Goal: Information Seeking & Learning: Learn about a topic

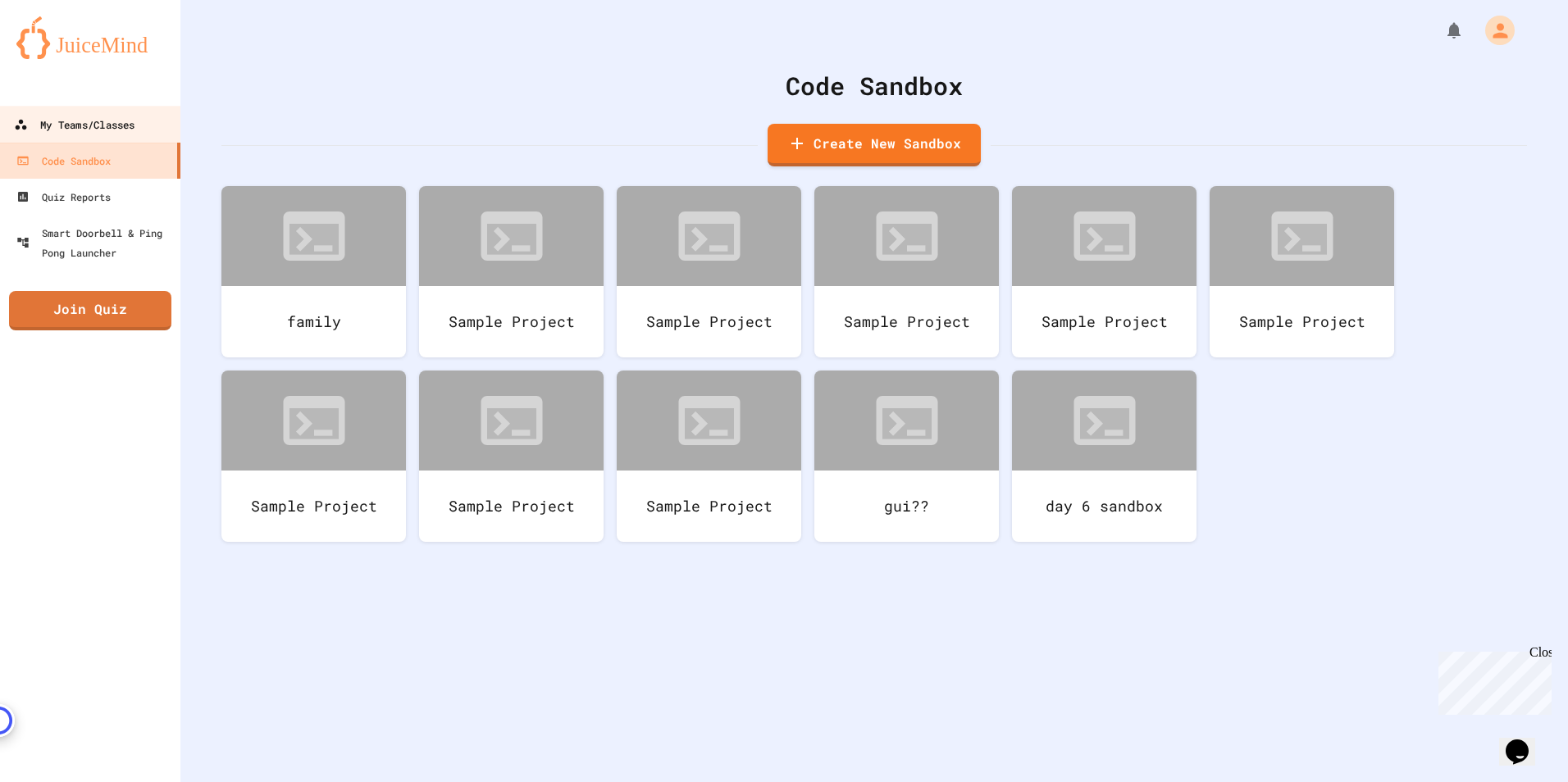
click at [131, 119] on div "My Teams/Classes" at bounding box center [74, 124] width 121 height 21
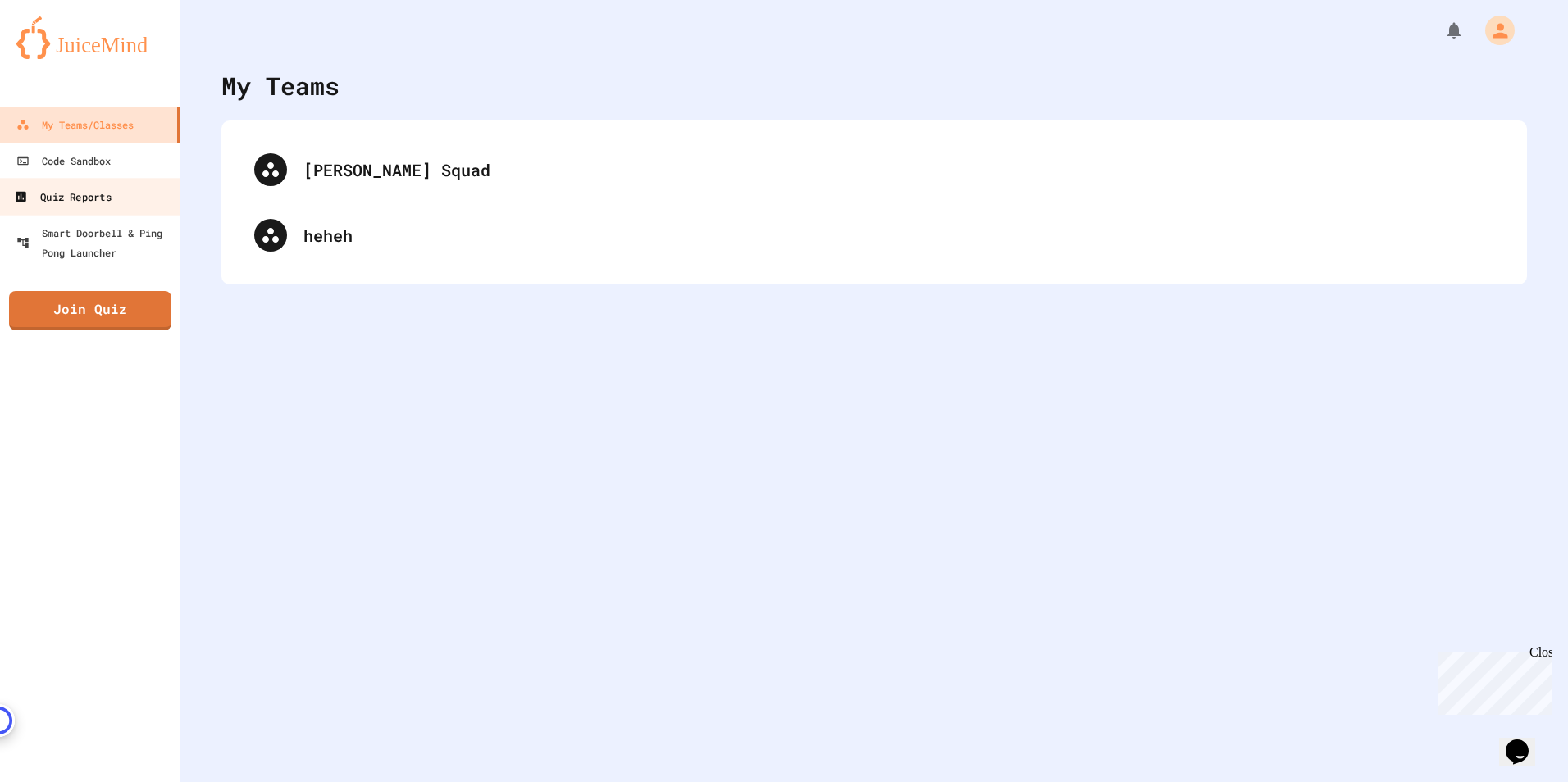
click at [127, 194] on link "Quiz Reports" at bounding box center [90, 197] width 186 height 37
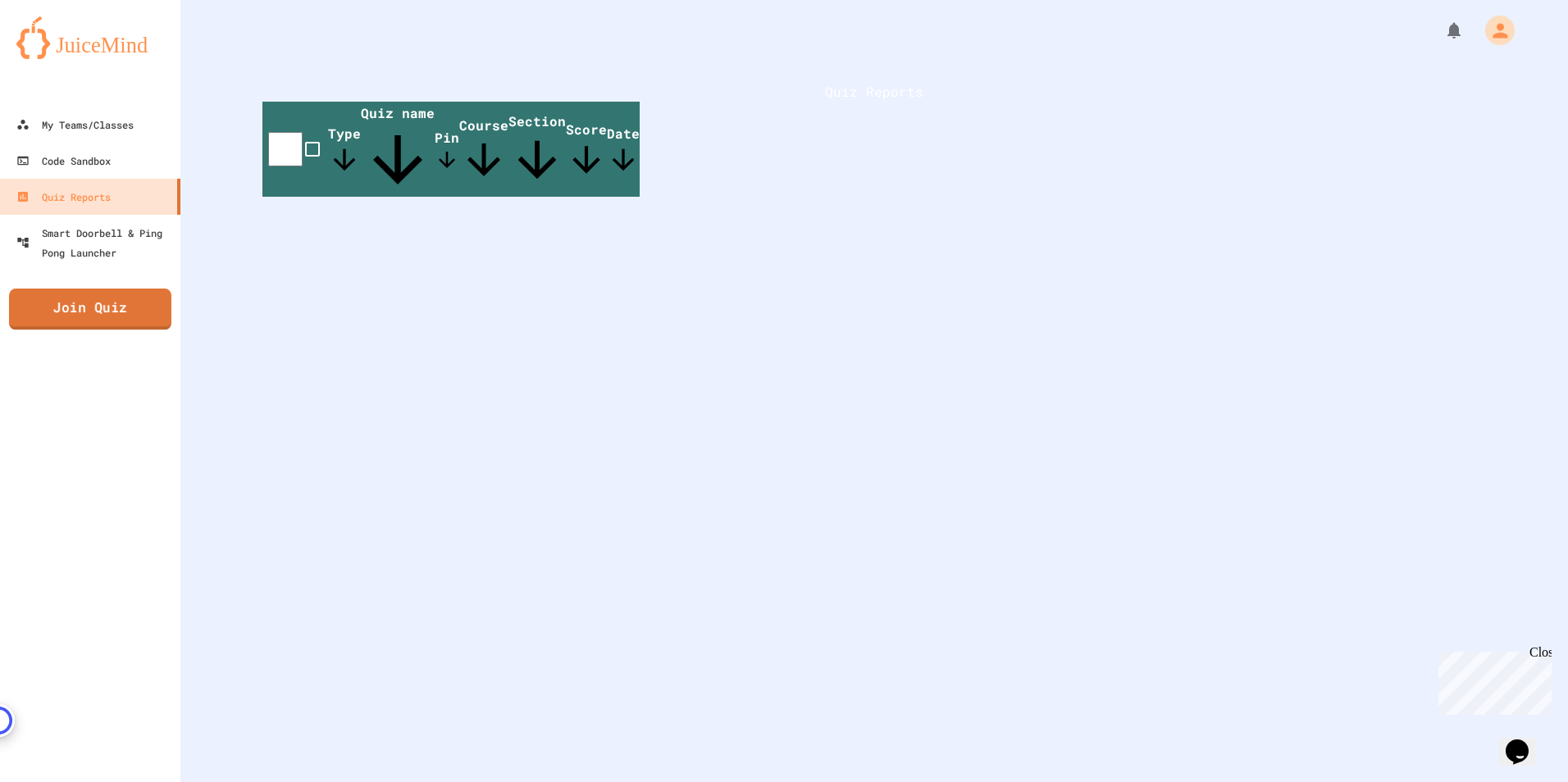
click at [148, 318] on link "Join Quiz" at bounding box center [90, 310] width 163 height 41
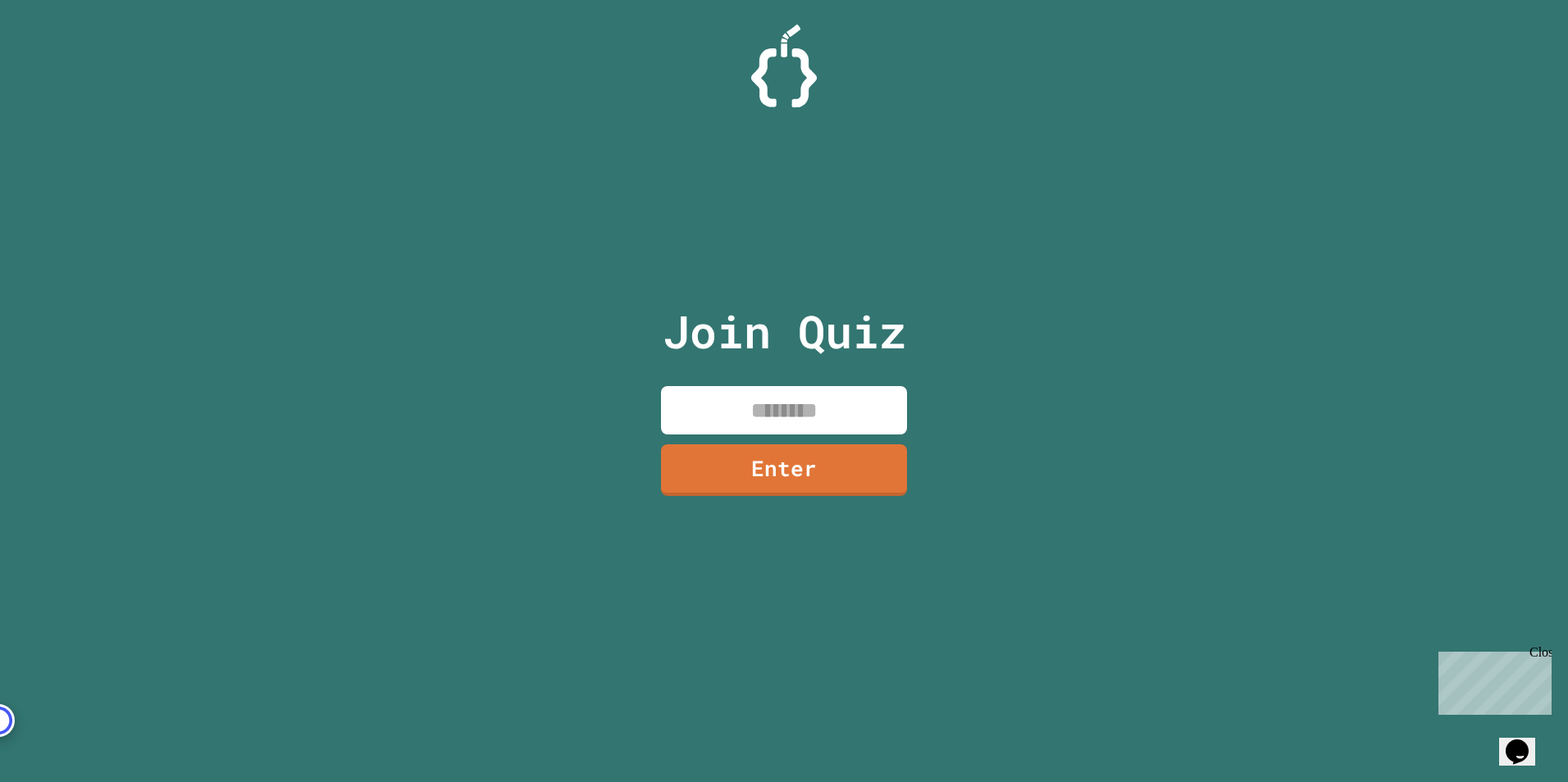
click at [802, 404] on input at bounding box center [784, 410] width 246 height 48
type input "********"
click at [831, 465] on link "Enter" at bounding box center [784, 467] width 234 height 54
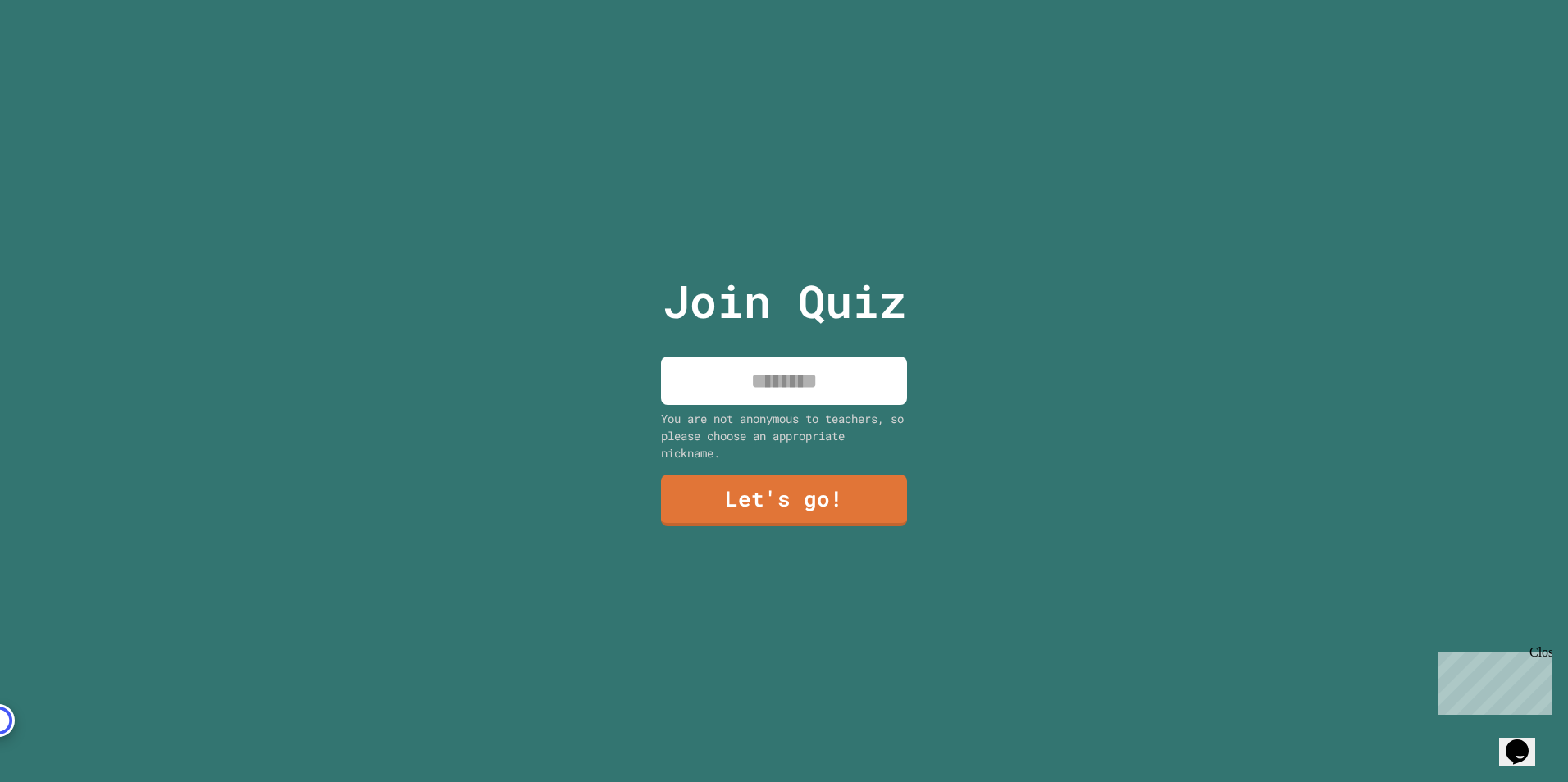
click at [761, 374] on input at bounding box center [784, 380] width 246 height 48
type input "***"
click at [750, 498] on link "Let's go!" at bounding box center [783, 498] width 240 height 54
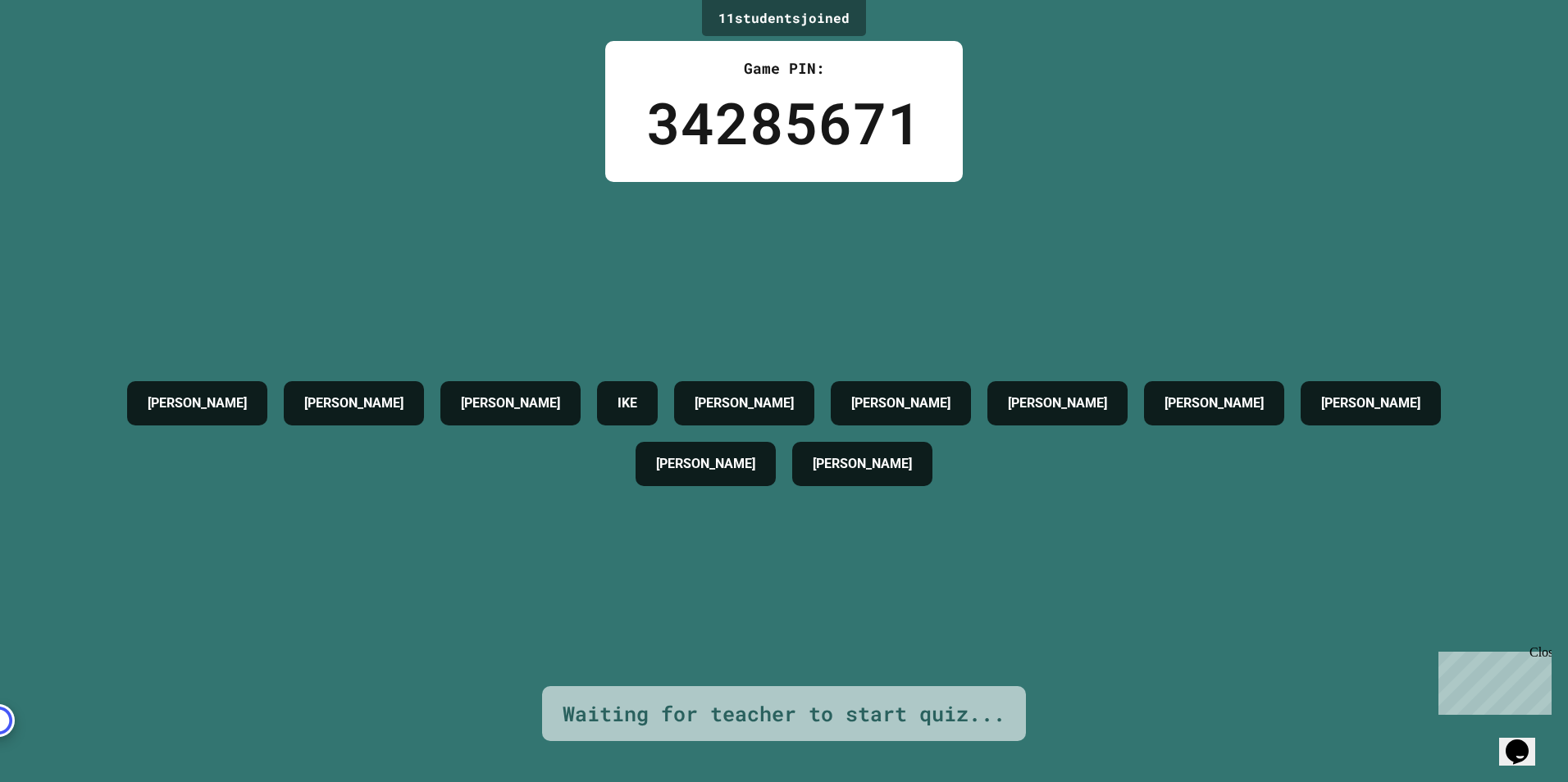
click at [756, 495] on div "[PERSON_NAME] [PERSON_NAME] [PERSON_NAME] [PERSON_NAME] [PERSON_NAME] [PERSON_N…" at bounding box center [784, 434] width 1486 height 122
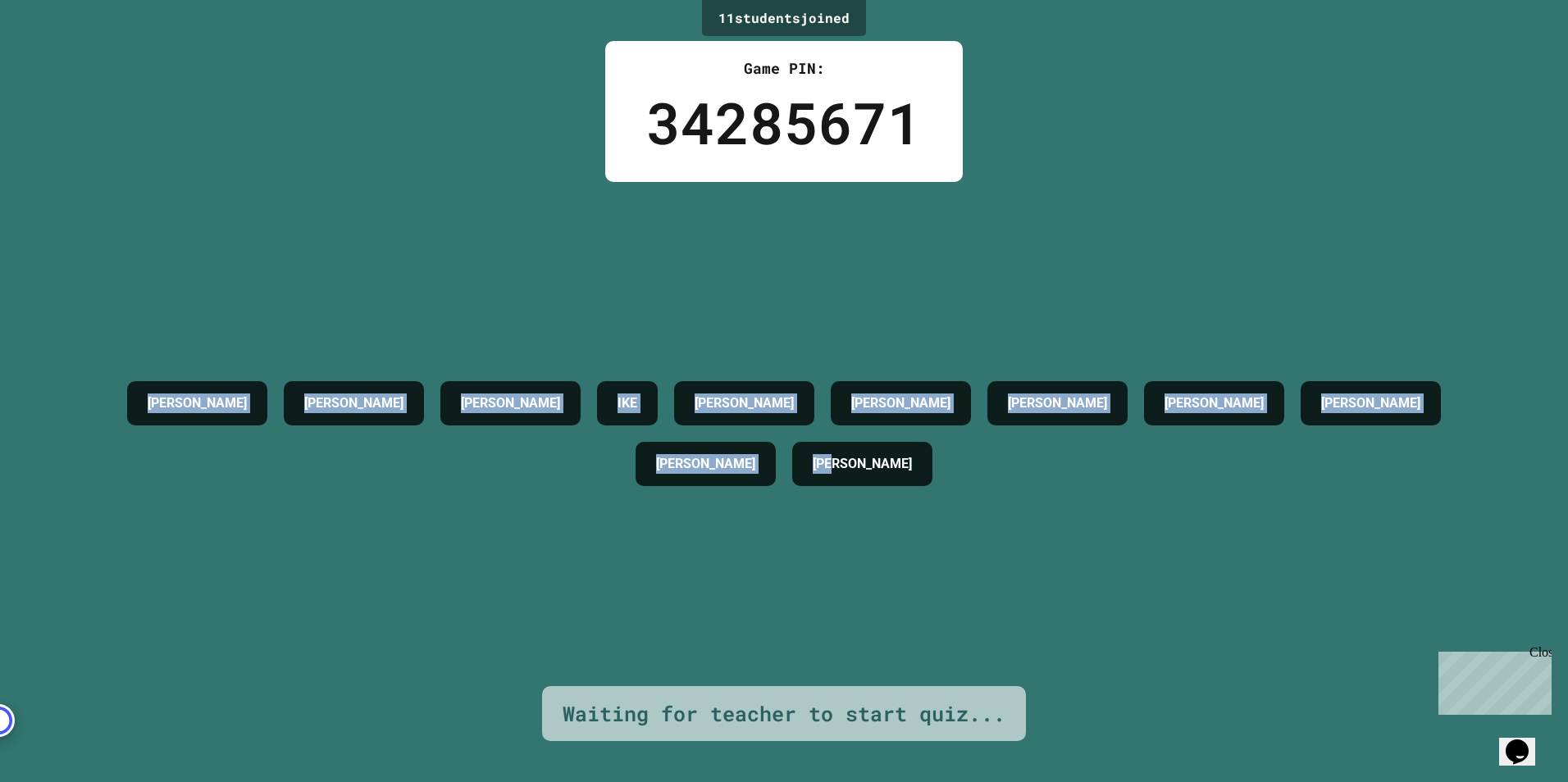
drag, startPoint x: 37, startPoint y: 373, endPoint x: 849, endPoint y: 492, distance: 820.7
click at [849, 492] on div "11 student s joined Game PIN: 34285671 [PERSON_NAME] [PERSON_NAME] [PERSON_NAME…" at bounding box center [784, 391] width 1568 height 782
drag, startPoint x: 849, startPoint y: 492, endPoint x: 839, endPoint y: 540, distance: 49.0
click at [839, 540] on div "[PERSON_NAME] [PERSON_NAME] [PERSON_NAME] [PERSON_NAME] [PERSON_NAME] [PERSON_N…" at bounding box center [784, 434] width 1486 height 505
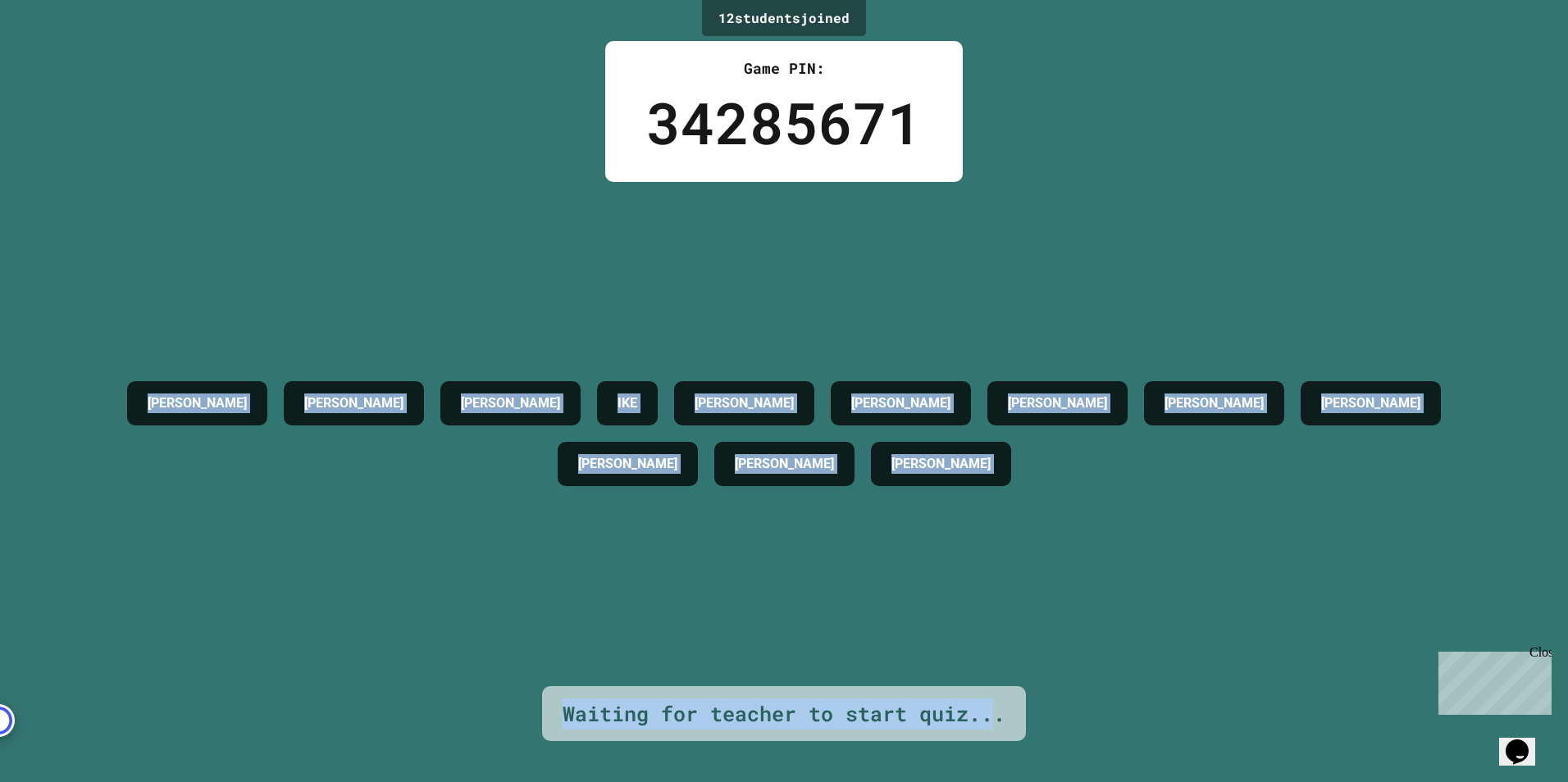
drag, startPoint x: 16, startPoint y: 381, endPoint x: 984, endPoint y: 764, distance: 1041.0
click at [984, 764] on div "12 student s joined Game PIN: 34285671 [PERSON_NAME] [PERSON_NAME] [PERSON_NAME…" at bounding box center [784, 391] width 1568 height 782
click at [18, 49] on div "12 student s joined Game PIN: 34285671 [PERSON_NAME] [PERSON_NAME] [PERSON_NAME…" at bounding box center [784, 391] width 1568 height 782
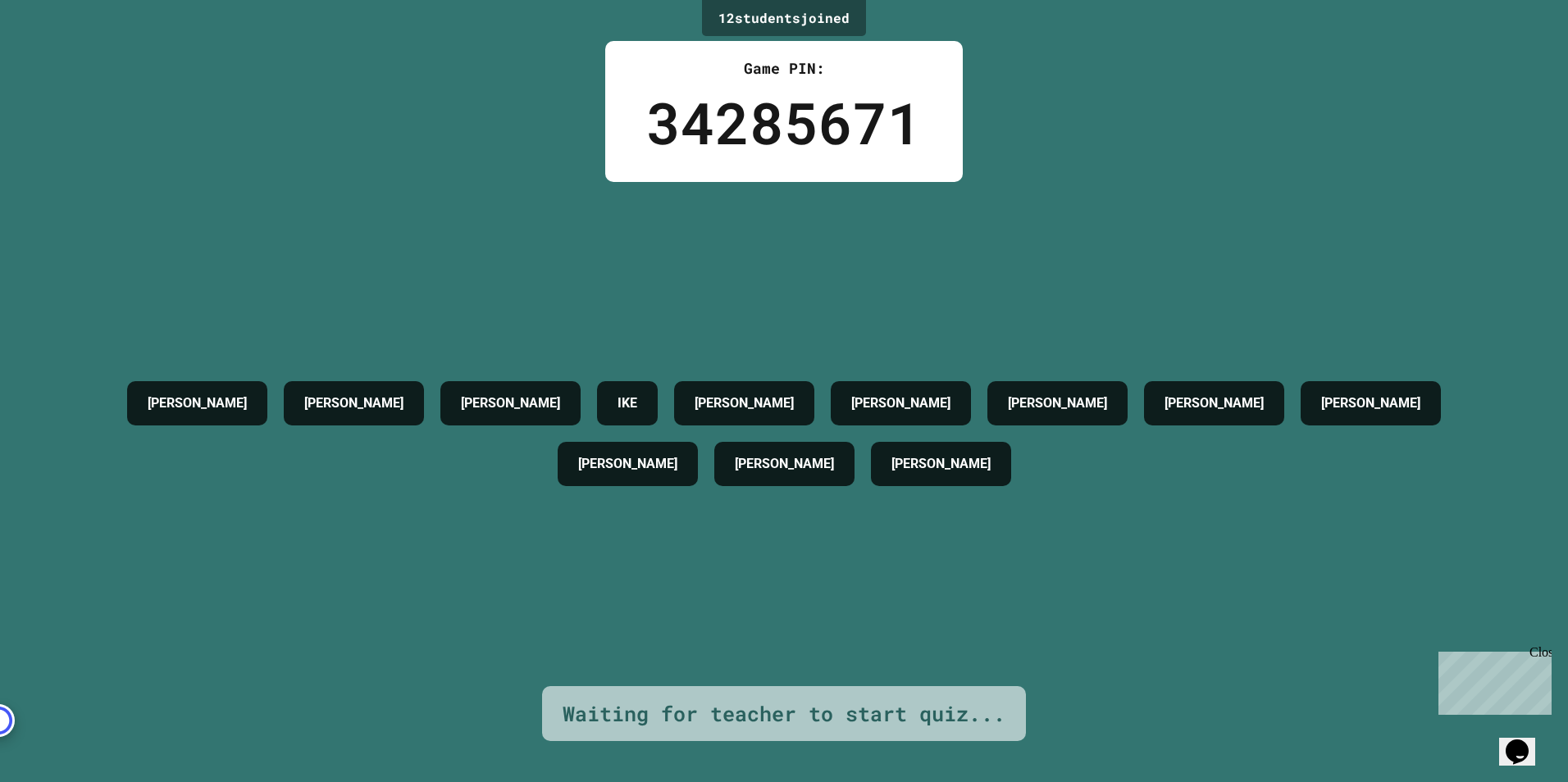
drag, startPoint x: 12, startPoint y: 0, endPoint x: 450, endPoint y: 117, distance: 453.4
click at [451, 117] on div "12 student s joined Game PIN: 34285671 [PERSON_NAME] [PERSON_NAME] [PERSON_NAME…" at bounding box center [784, 391] width 1568 height 782
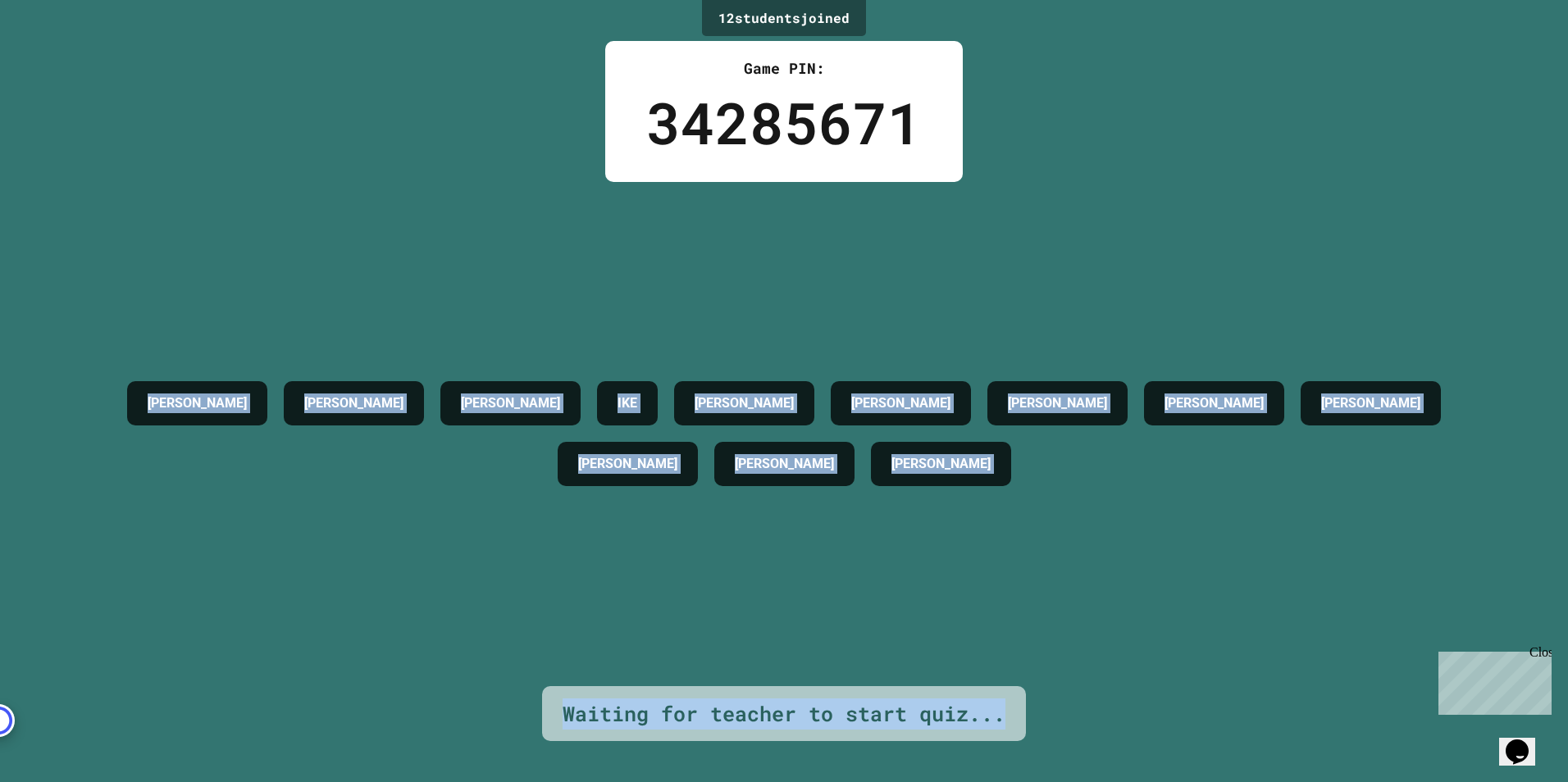
drag, startPoint x: 3, startPoint y: 6, endPoint x: 1027, endPoint y: 719, distance: 1247.8
click at [1027, 719] on div "12 student s joined Game PIN: 34285671 [PERSON_NAME] [PERSON_NAME] [PERSON_NAME…" at bounding box center [784, 391] width 1568 height 782
click at [350, 153] on div "12 student s joined Game PIN: 34285671 [PERSON_NAME] [PERSON_NAME] [PERSON_NAME…" at bounding box center [784, 391] width 1568 height 782
drag, startPoint x: 3, startPoint y: 7, endPoint x: 1008, endPoint y: 737, distance: 1242.1
click at [1008, 737] on div "12 student s joined Game PIN: 34285671 [PERSON_NAME] [PERSON_NAME] [PERSON_NAME…" at bounding box center [784, 391] width 1568 height 782
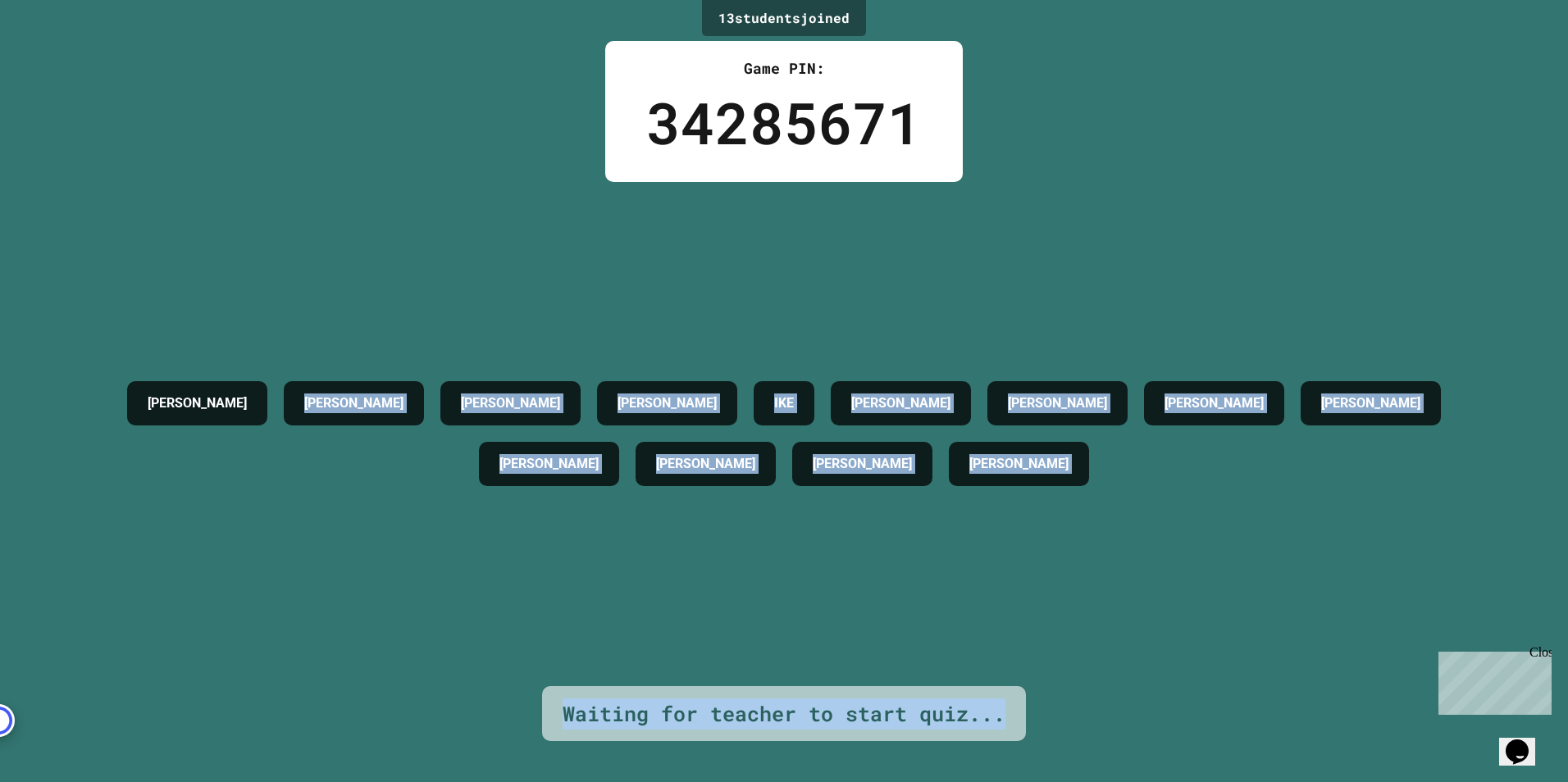
drag, startPoint x: 1008, startPoint y: 737, endPoint x: 319, endPoint y: 587, distance: 705.1
click at [319, 587] on div "[PERSON_NAME] [PERSON_NAME] [PERSON_NAME] [PERSON_NAME] [PERSON_NAME] [PERSON_N…" at bounding box center [784, 434] width 1486 height 505
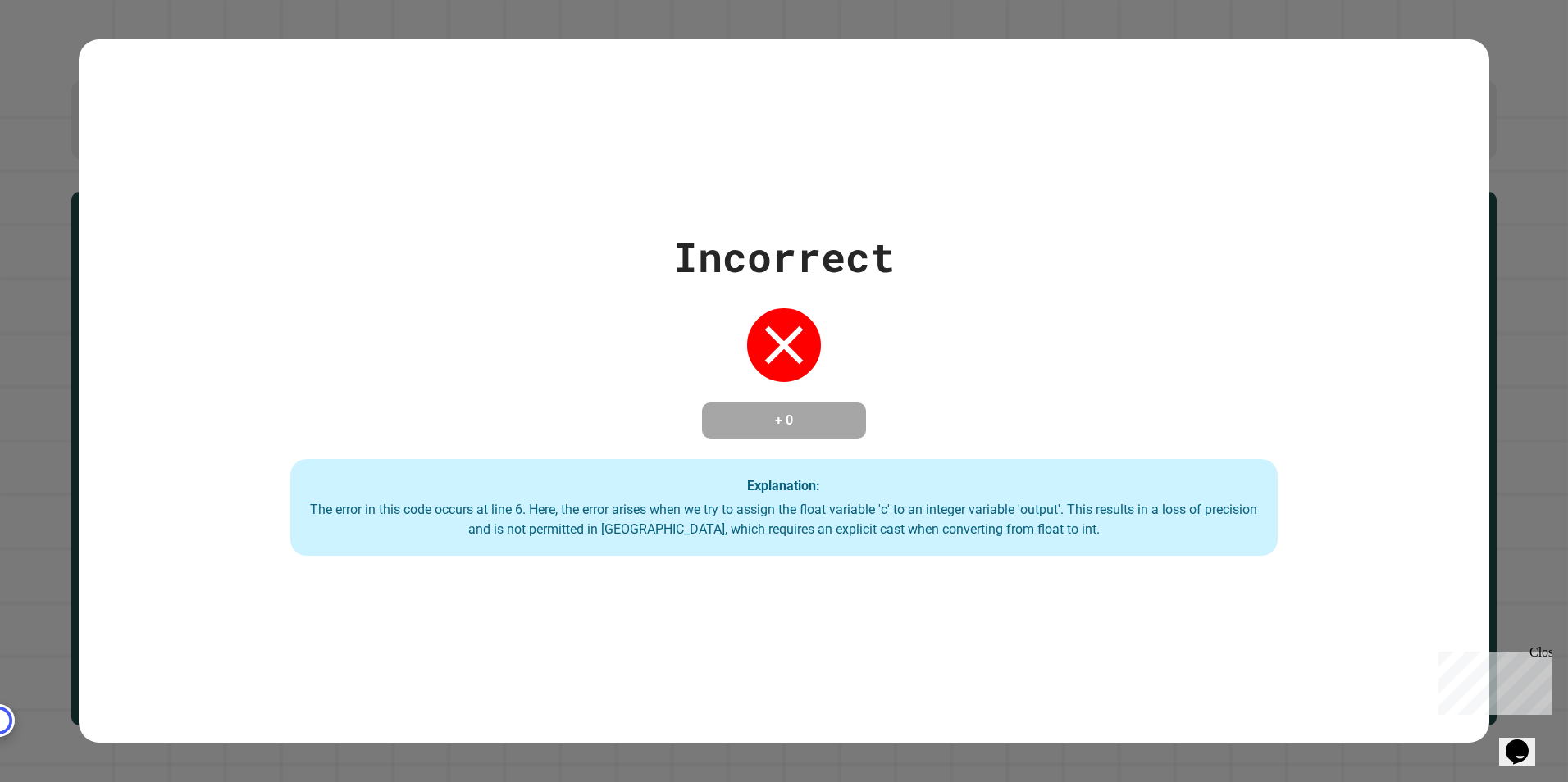
click at [1134, 380] on div "Incorrect + 0 Explanation: The error in this code occurs at line 6. Here, the e…" at bounding box center [784, 391] width 1411 height 329
click at [1543, 654] on div "Close" at bounding box center [1540, 656] width 21 height 21
click at [1207, 13] on div "Incorrect + 0 Explanation: The error in this code occurs at line 6. Here, the e…" at bounding box center [784, 391] width 1568 height 782
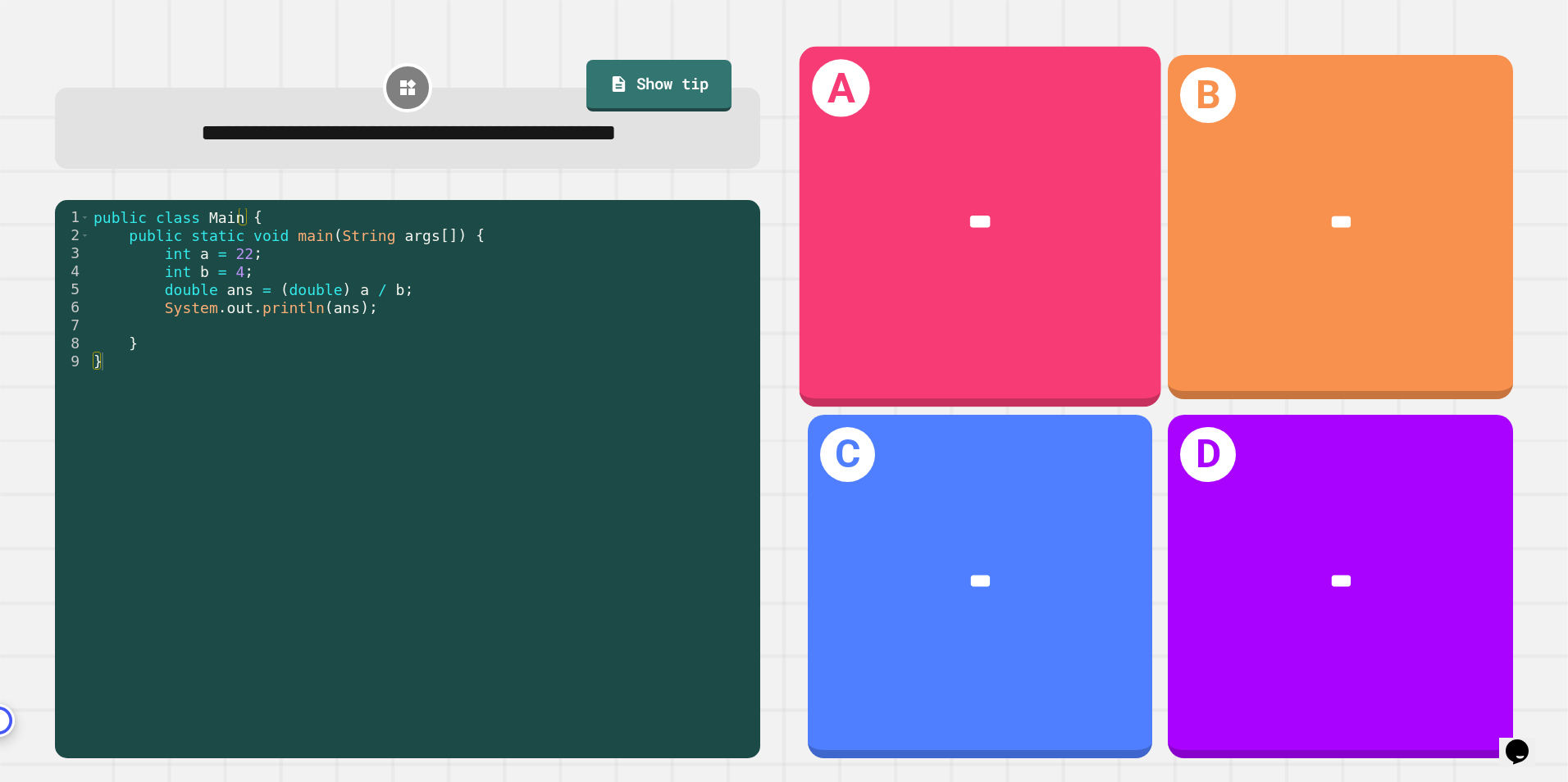
click at [1003, 308] on div "A ***" at bounding box center [980, 227] width 362 height 361
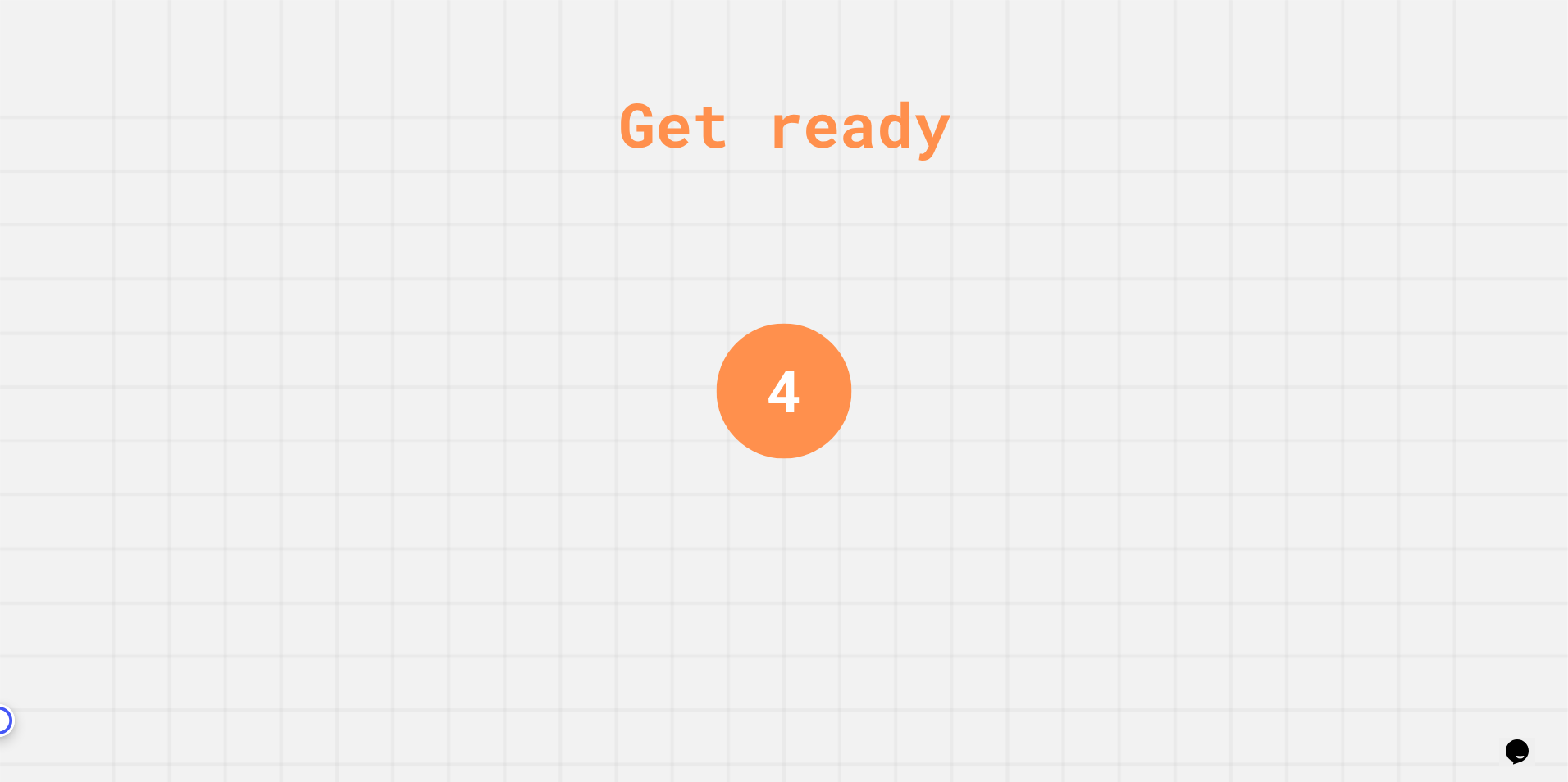
click at [1059, 316] on div "Get ready 4" at bounding box center [784, 391] width 1568 height 782
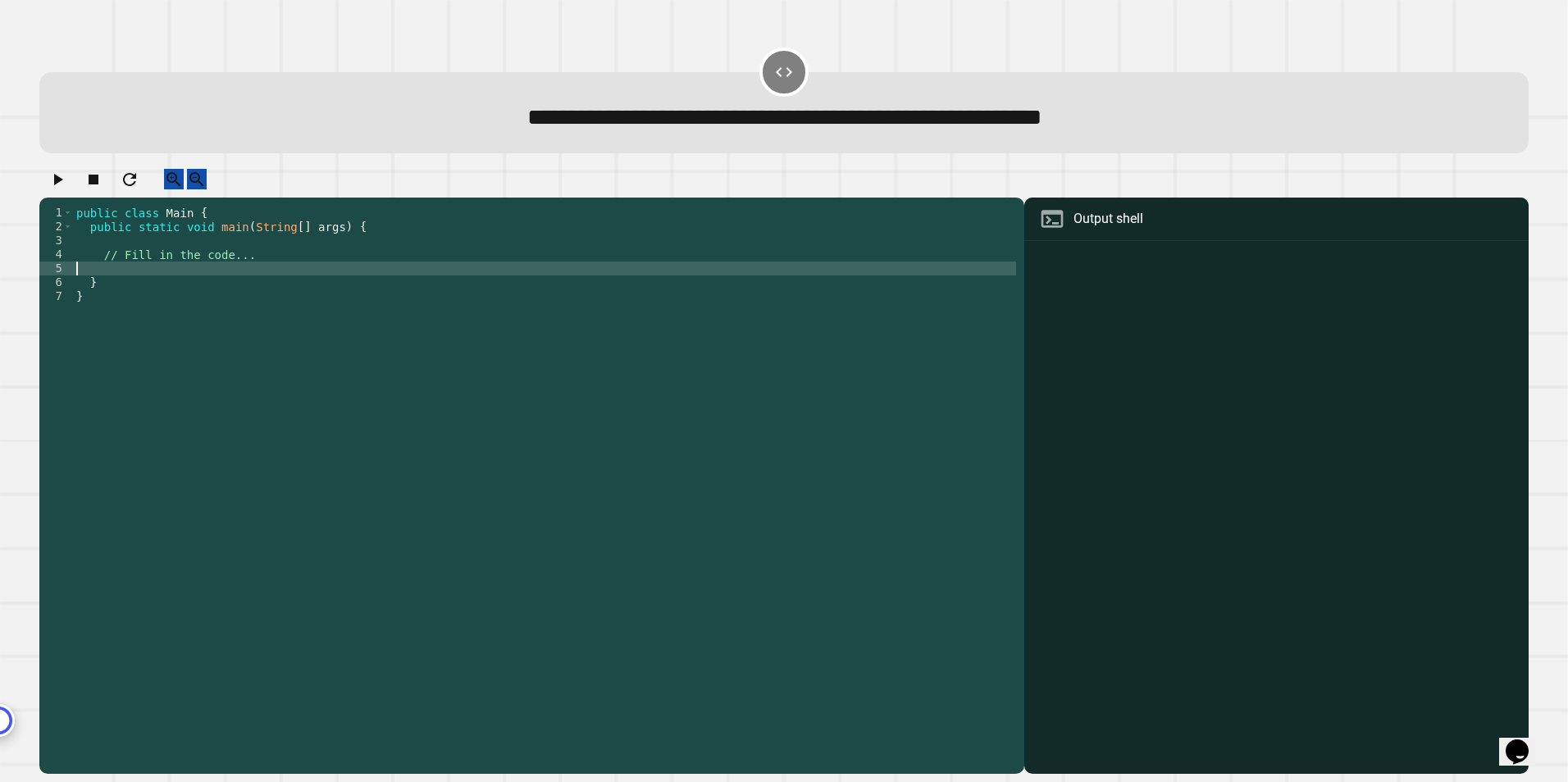
click at [210, 289] on div "public class Main { public static void main ( String [ ] args ) { // Fill in th…" at bounding box center [544, 470] width 943 height 530
type textarea "*"
click at [201, 286] on div "public class Main { public static void main ( String [ ] args ) { // Fill in th…" at bounding box center [544, 470] width 943 height 530
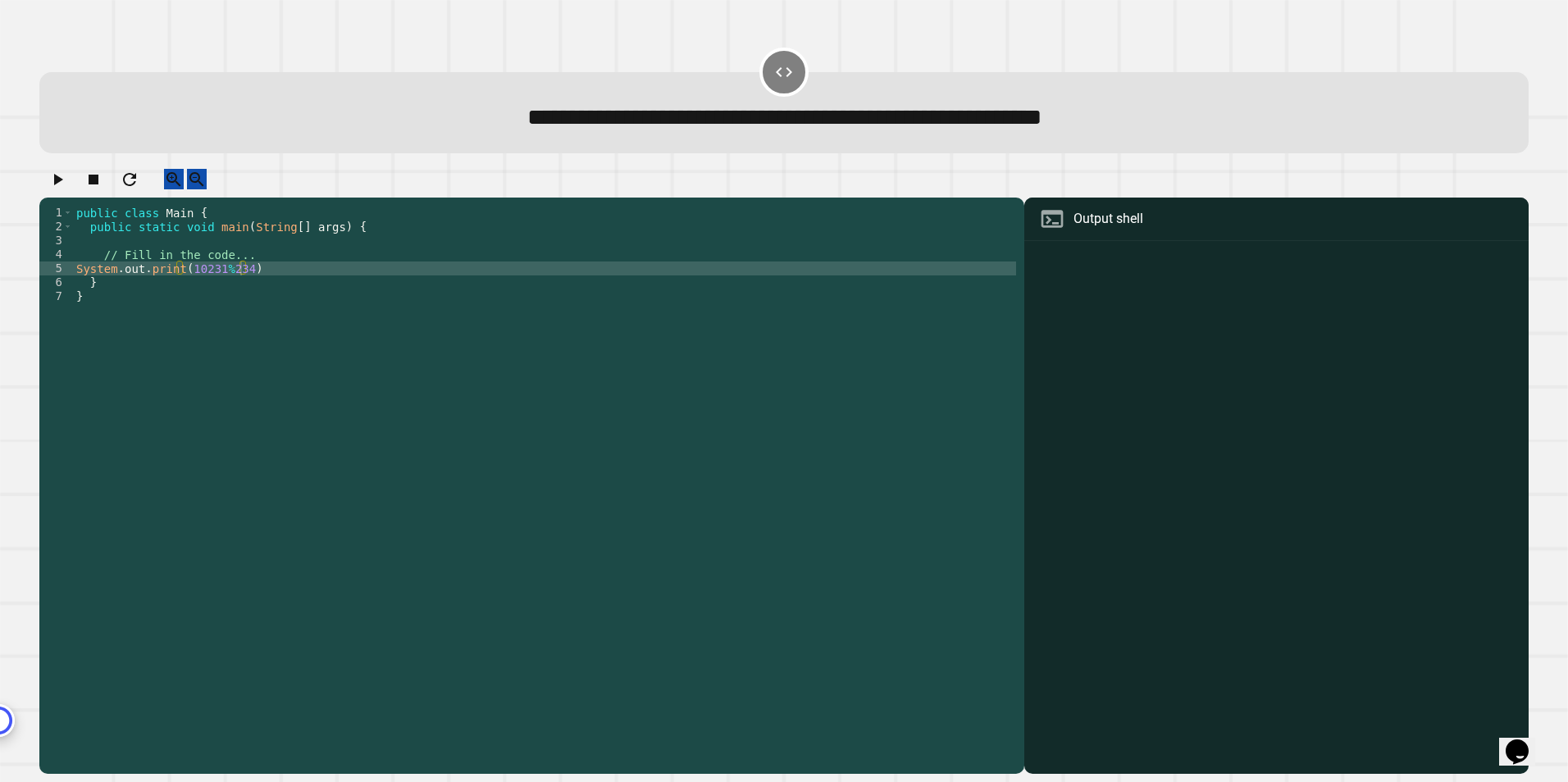
click at [55, 180] on icon "button" at bounding box center [58, 179] width 20 height 20
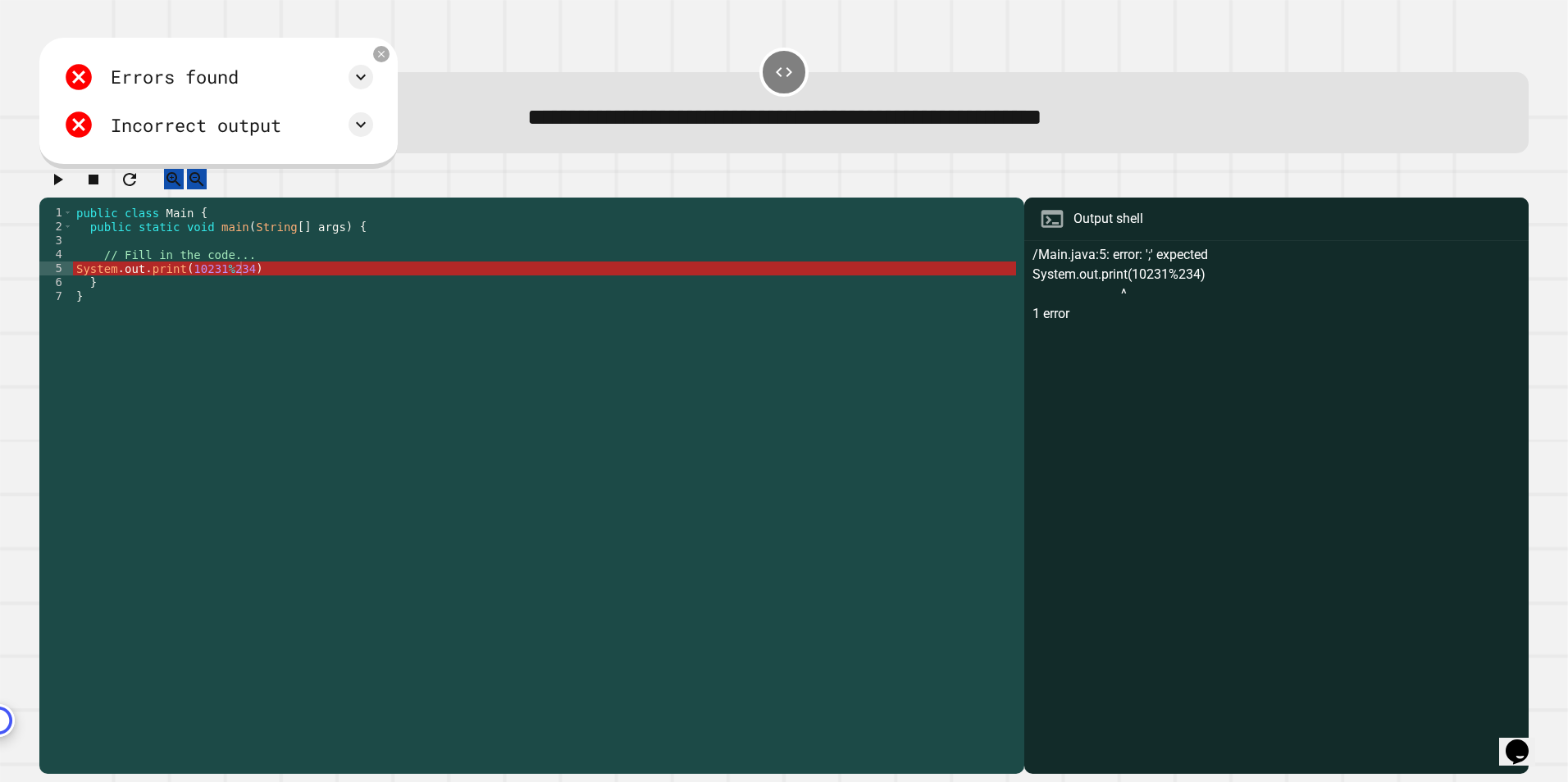
click at [244, 289] on div "public class Main { public static void main ( String [ ] args ) { // Fill in th…" at bounding box center [544, 470] width 943 height 530
click at [248, 288] on div "public class Main { public static void main ( String [ ] args ) { // Fill in th…" at bounding box center [544, 470] width 943 height 530
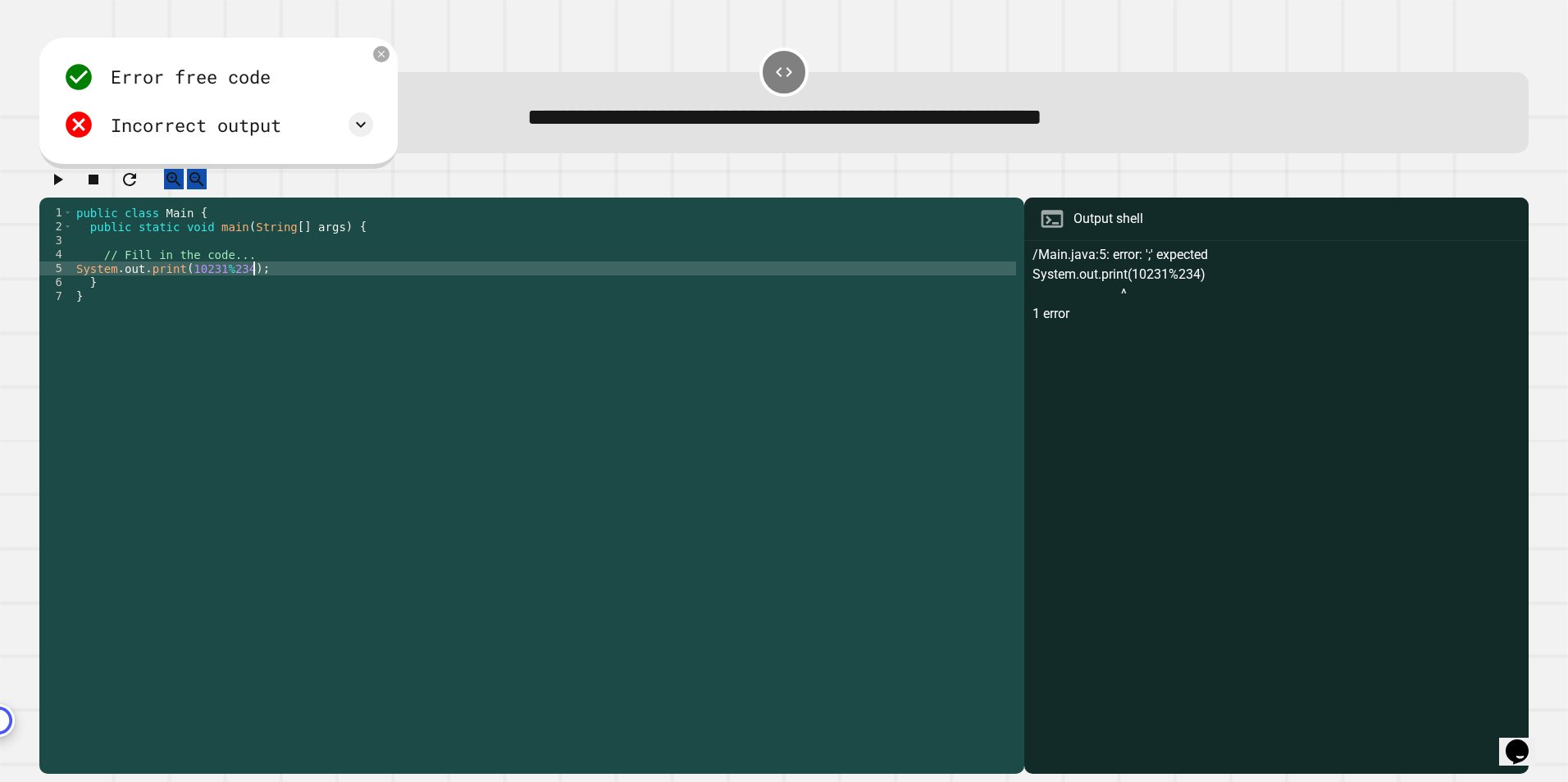
type textarea "**********"
click at [59, 189] on icon "button" at bounding box center [58, 179] width 20 height 20
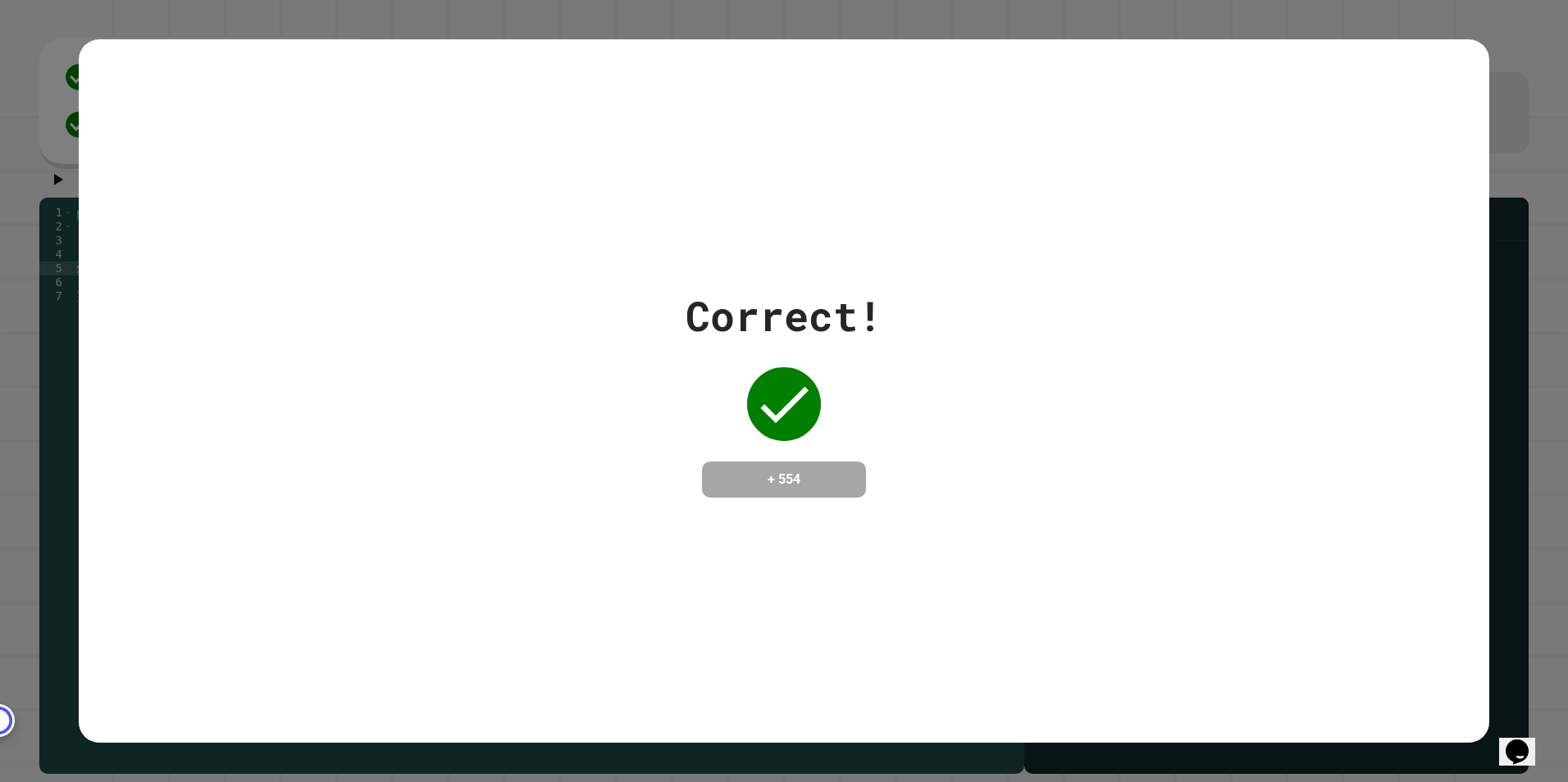
click at [1461, 22] on div "Correct! + 554" at bounding box center [784, 391] width 1568 height 782
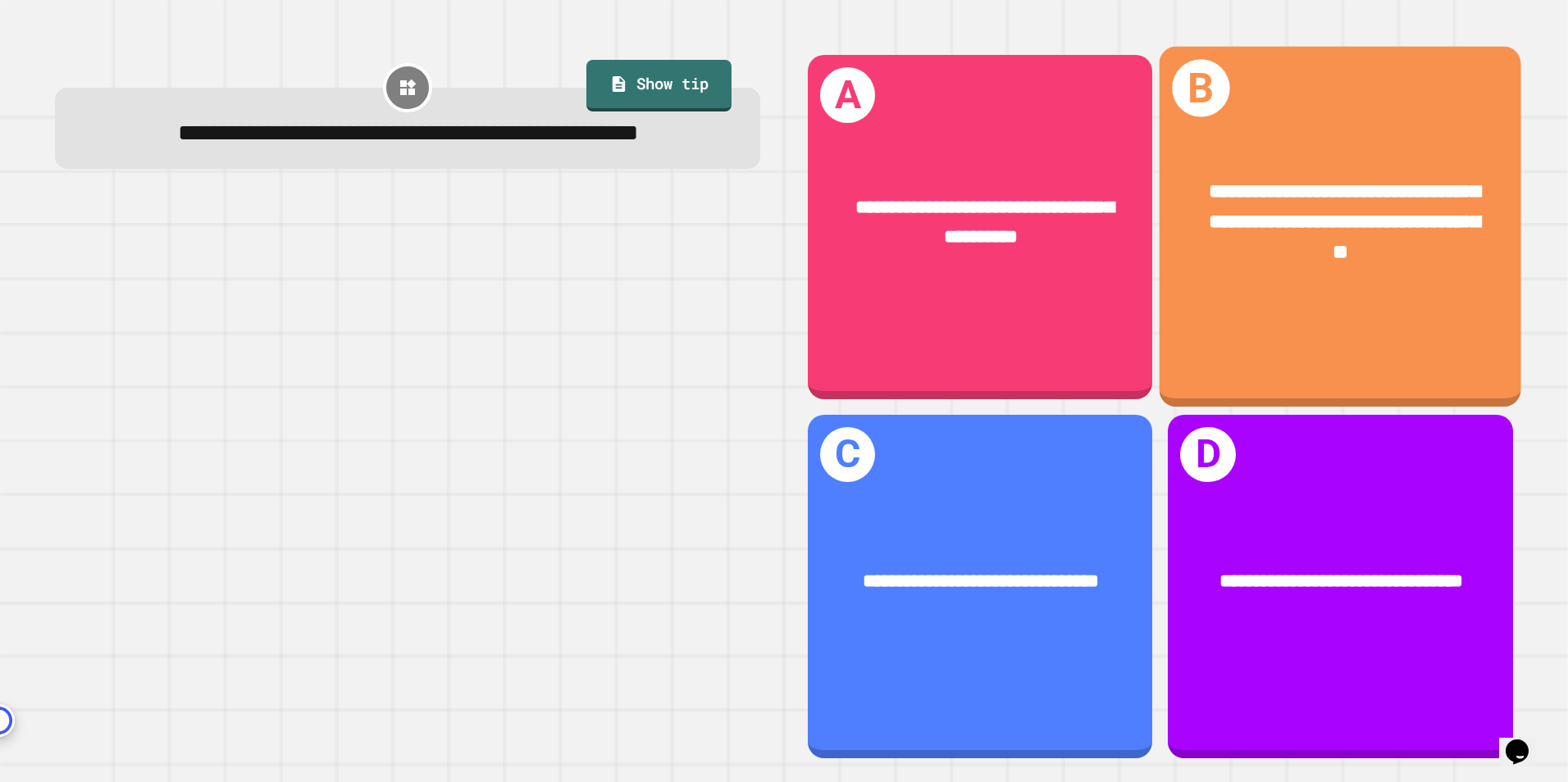
click at [1424, 186] on span "**********" at bounding box center [1345, 221] width 271 height 80
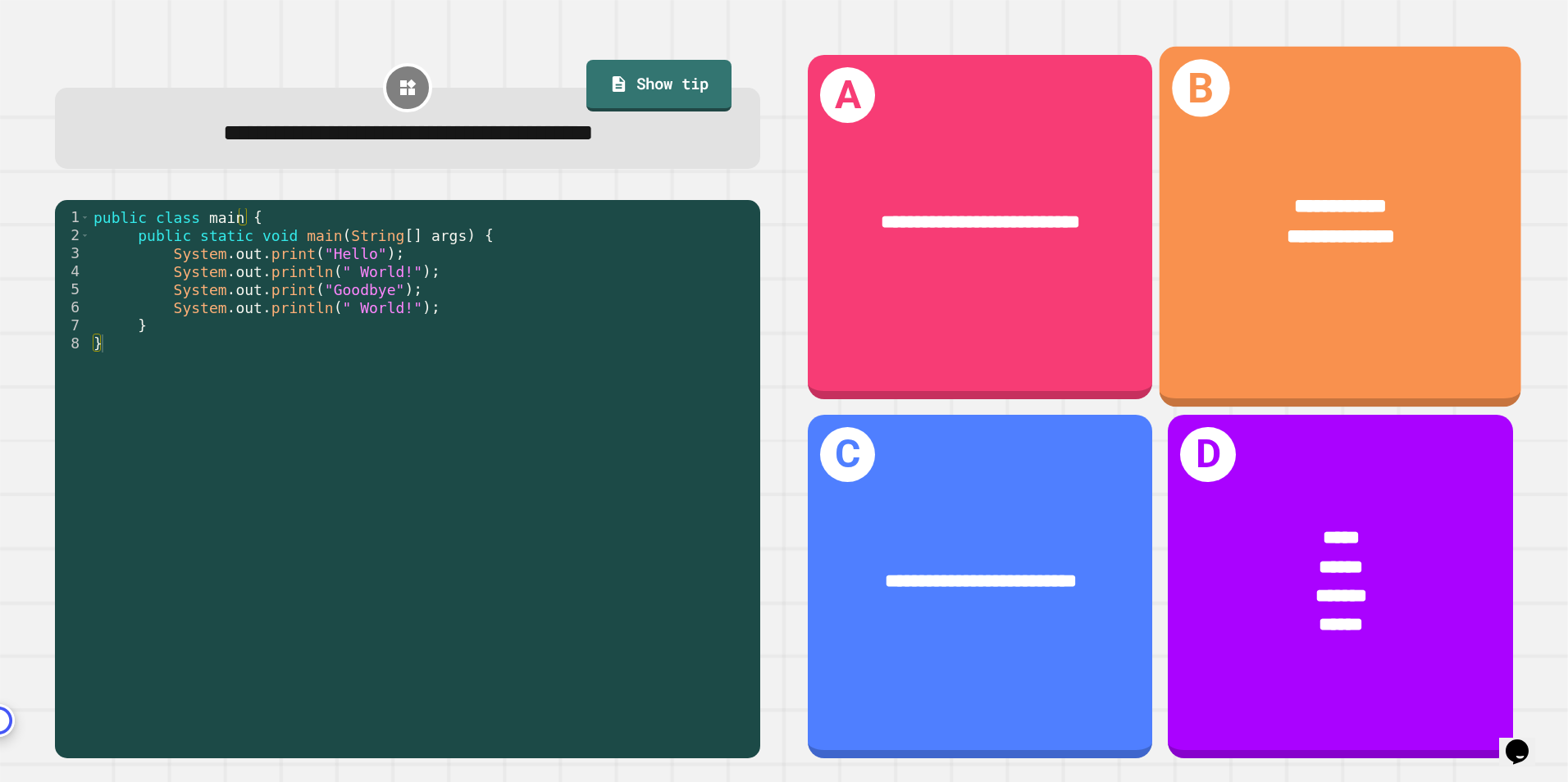
click at [1320, 209] on span "**********" at bounding box center [1341, 207] width 93 height 20
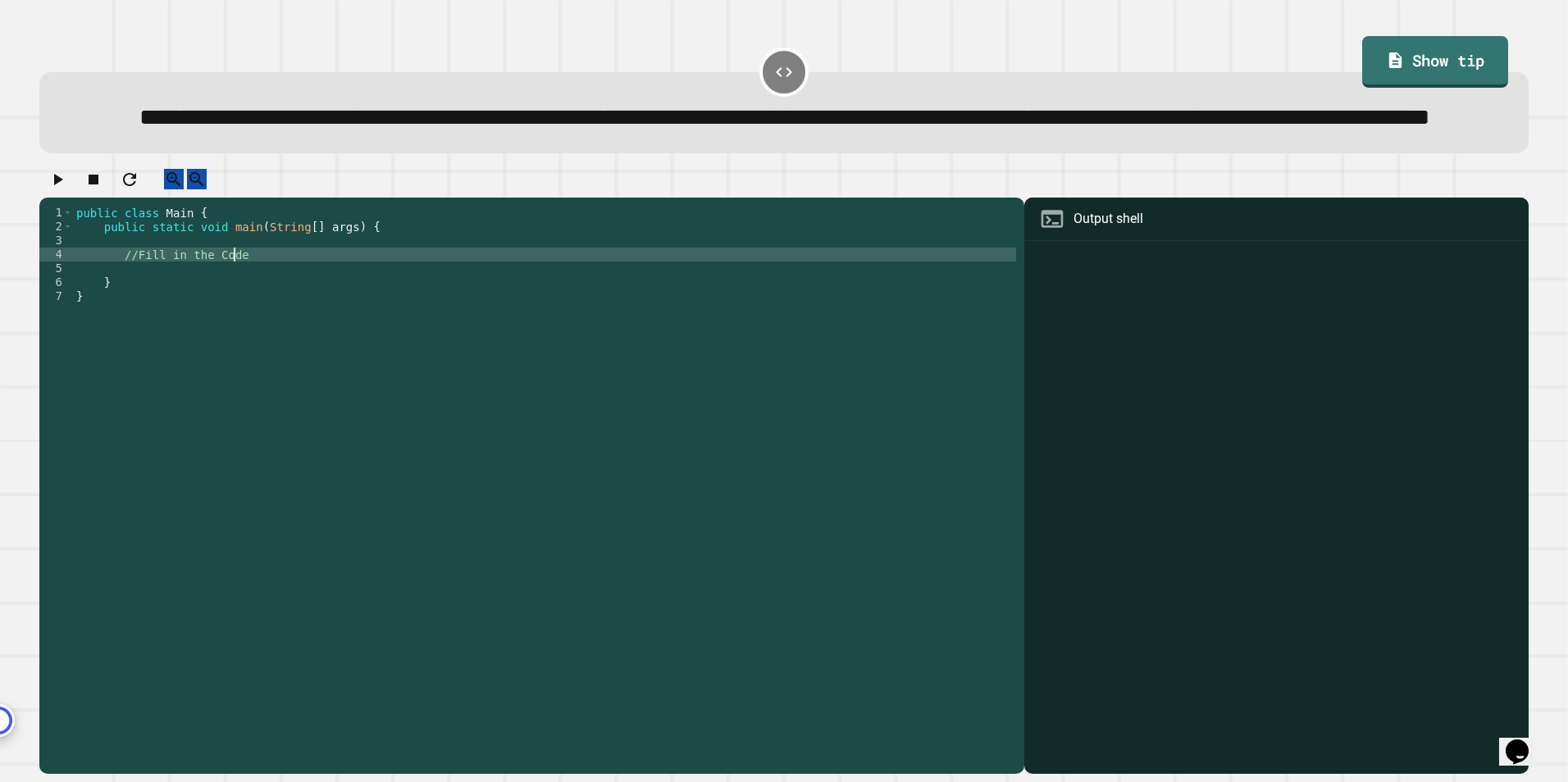
click at [231, 315] on div "public class Main { public static void main ( String [ ] args ) { //Fill in the…" at bounding box center [544, 457] width 943 height 502
click at [229, 329] on div "public class Main { public static void main ( String [ ] args ) { //Fill in the…" at bounding box center [544, 457] width 943 height 502
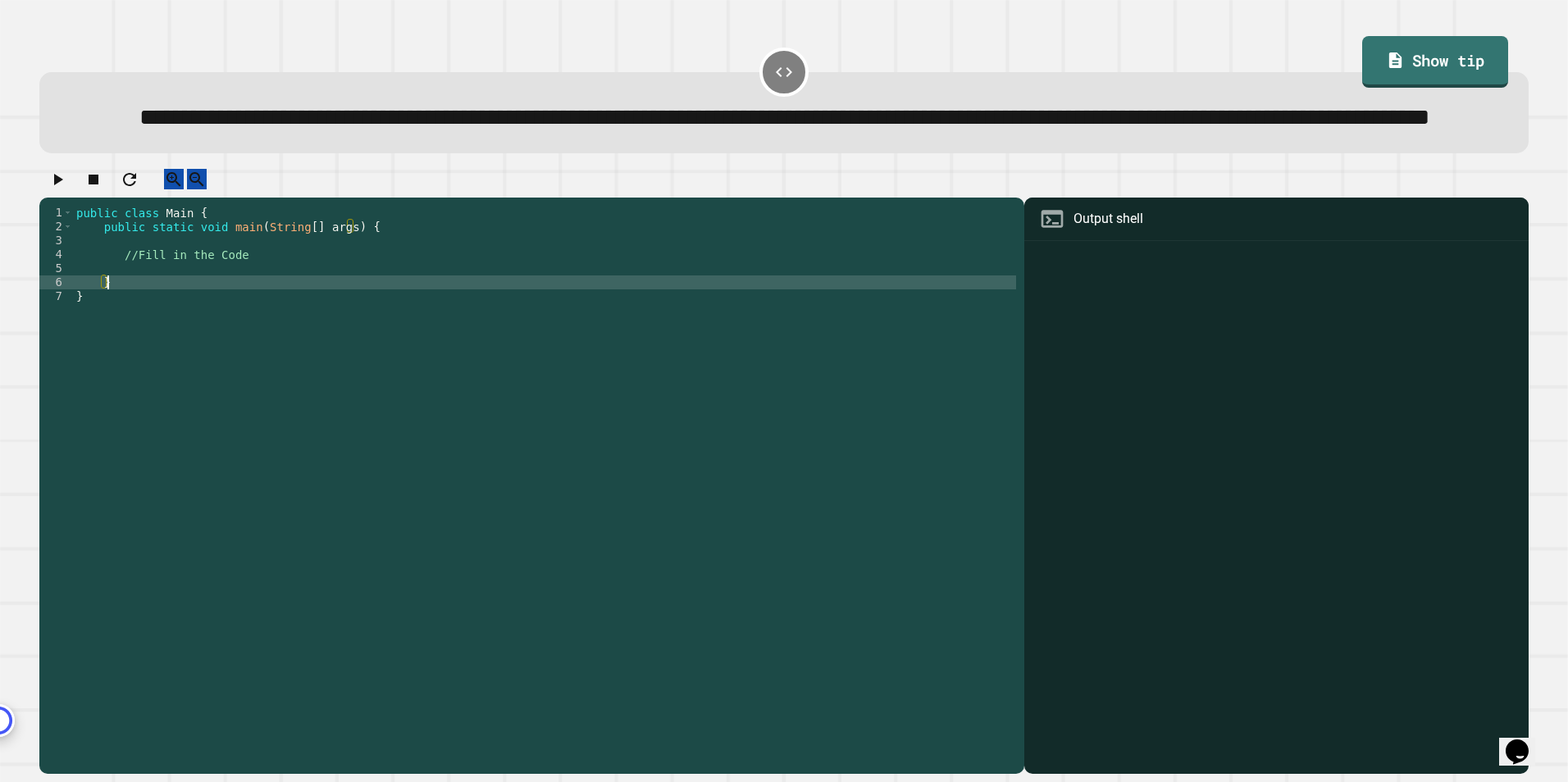
type textarea "*"
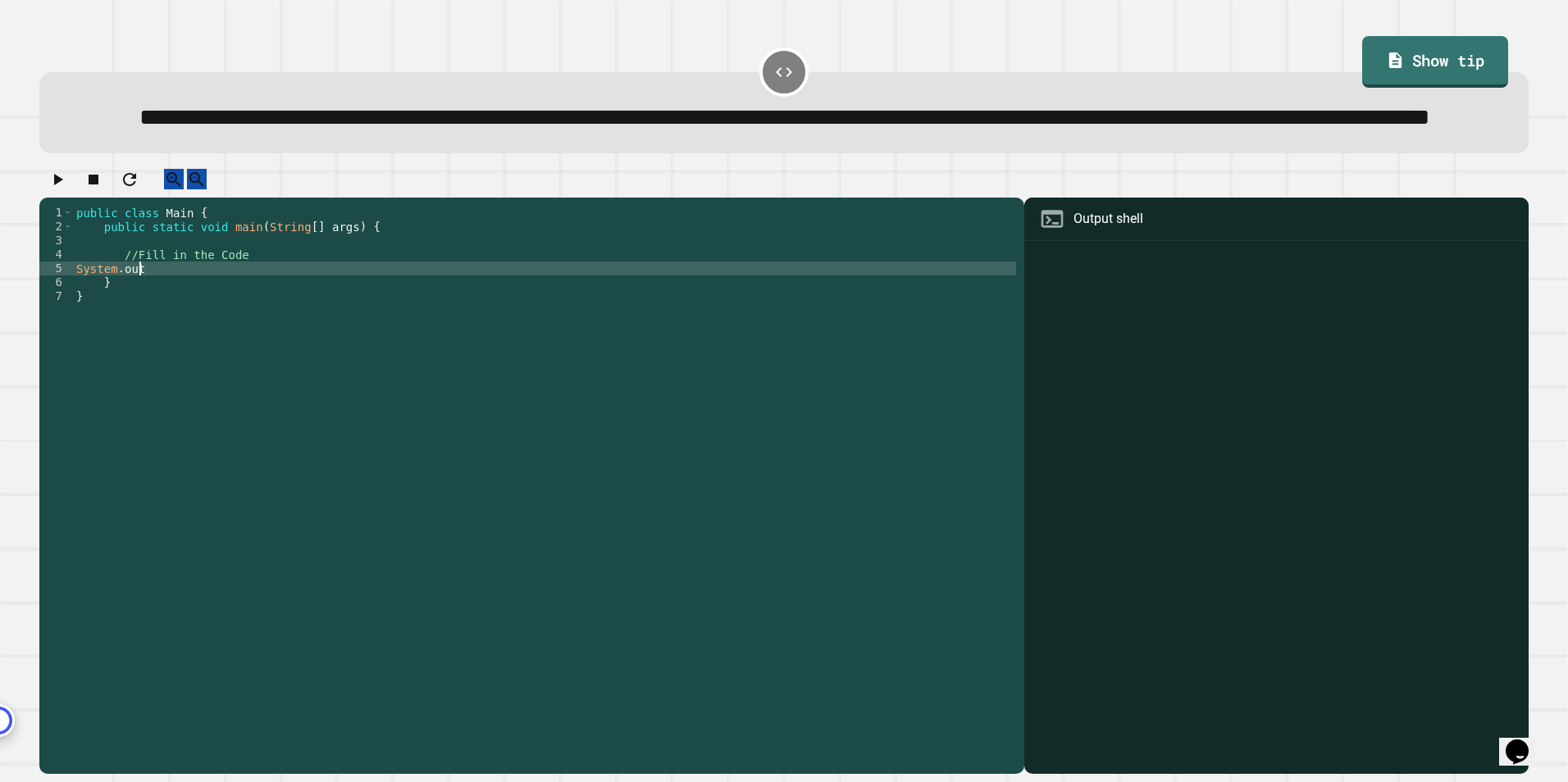
scroll to position [0, 3]
click at [186, 323] on div "public class Main { public static void main ( String [ ] args ) { //Fill in the…" at bounding box center [544, 457] width 943 height 502
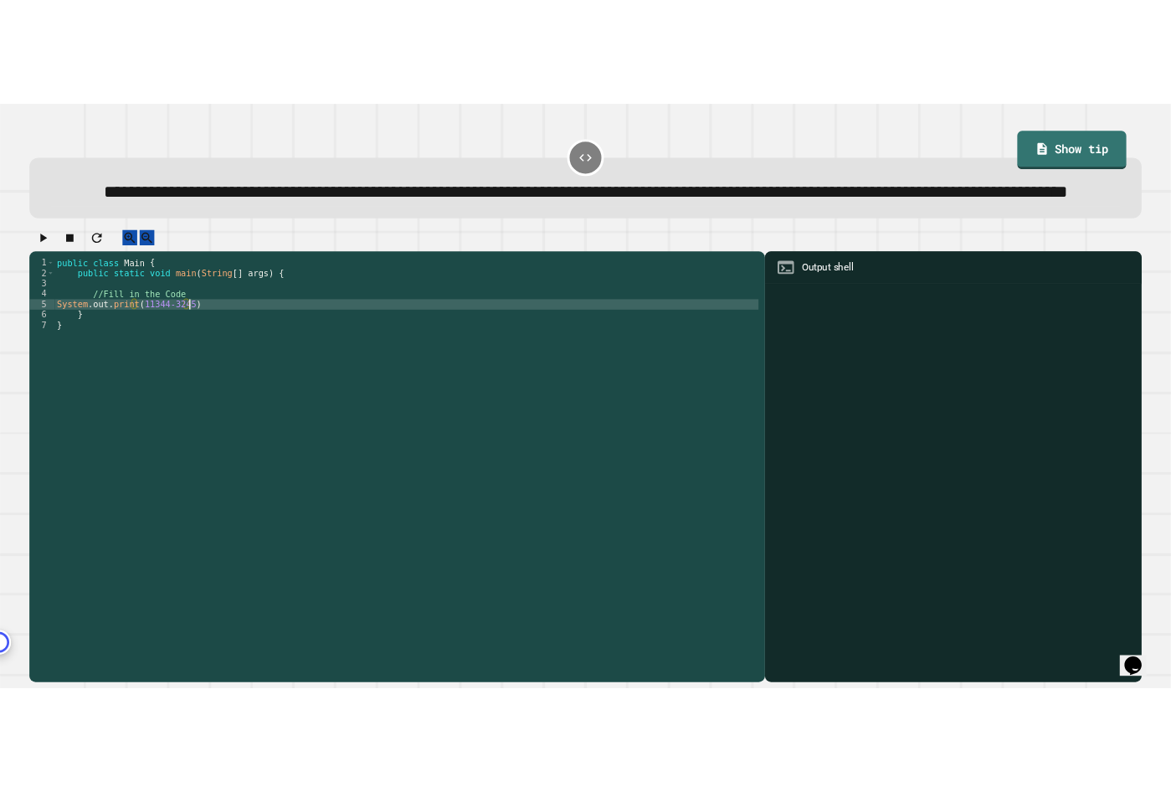
scroll to position [0, 12]
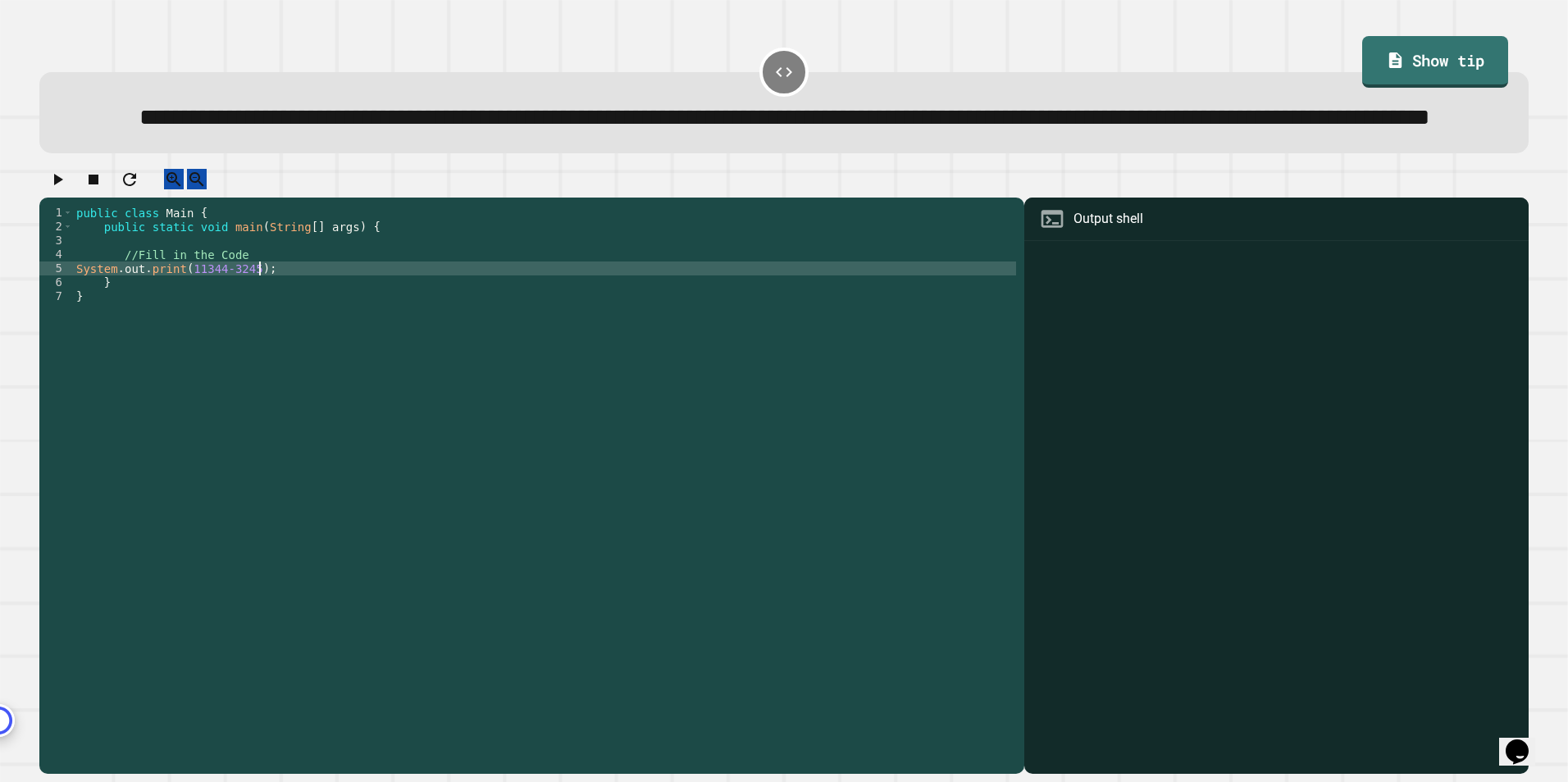
type textarea "**********"
click at [52, 189] on button "button" at bounding box center [58, 178] width 20 height 21
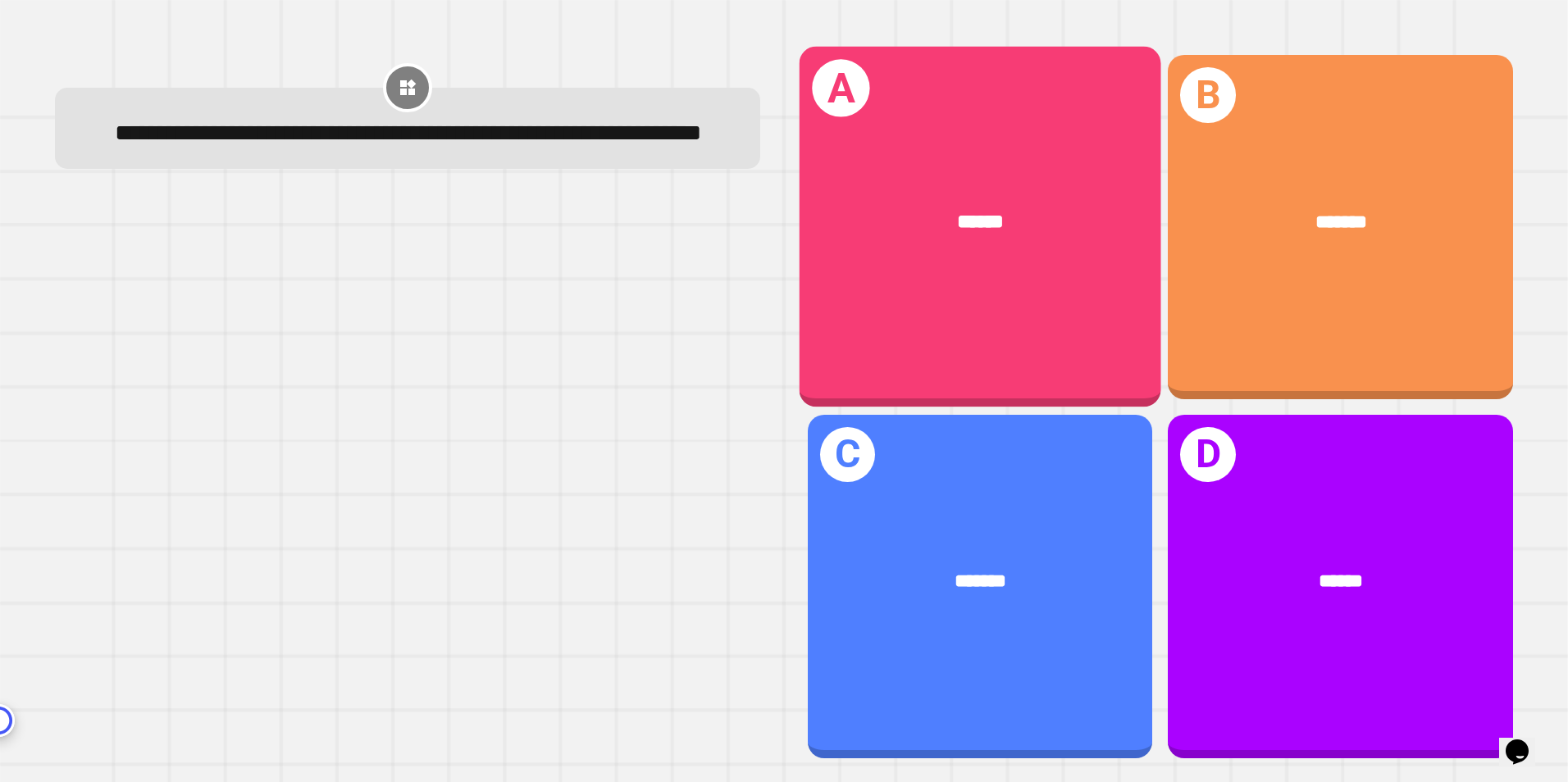
click at [934, 264] on div "******" at bounding box center [980, 222] width 362 height 109
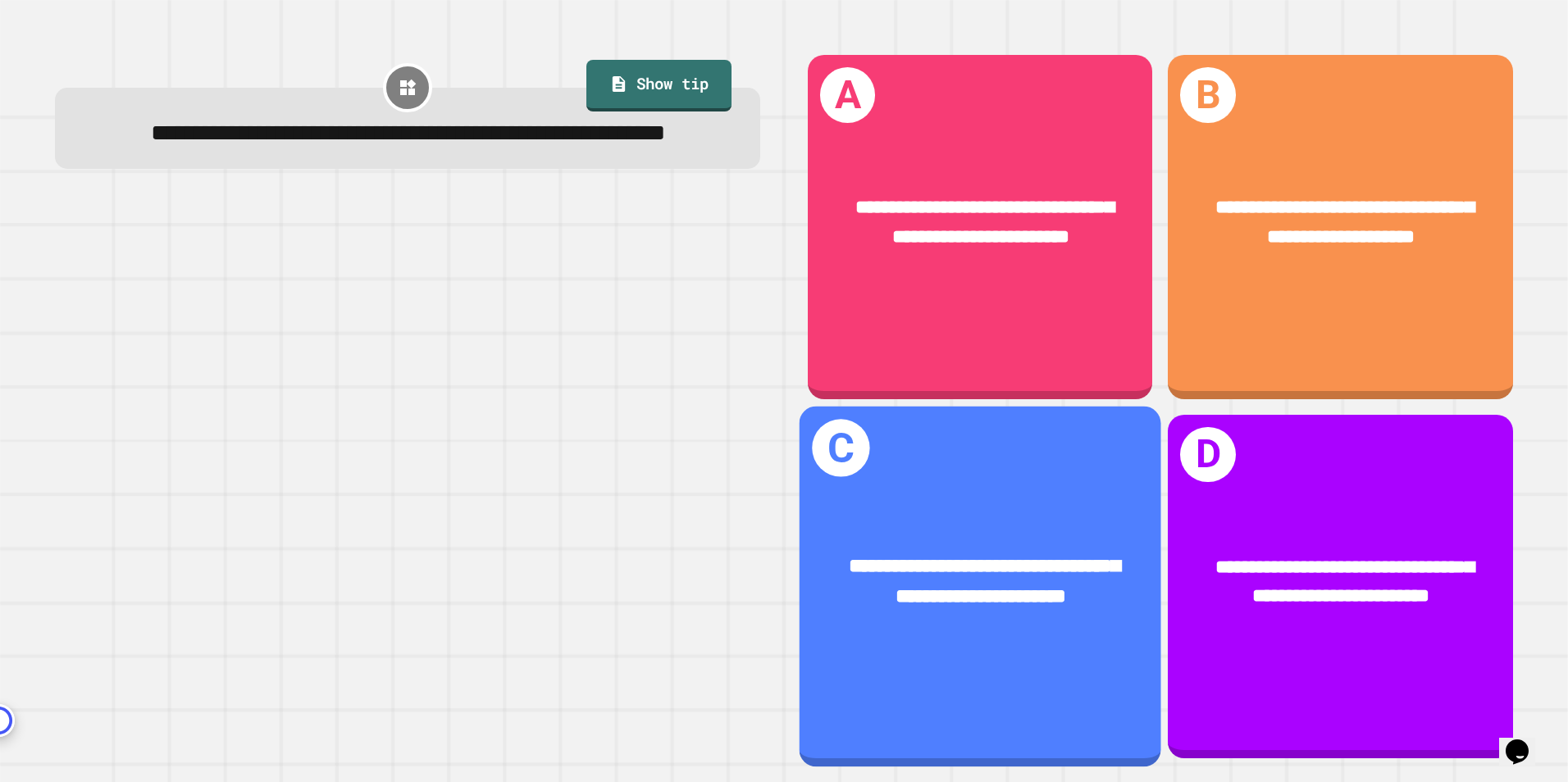
click at [879, 578] on span "**********" at bounding box center [984, 580] width 271 height 50
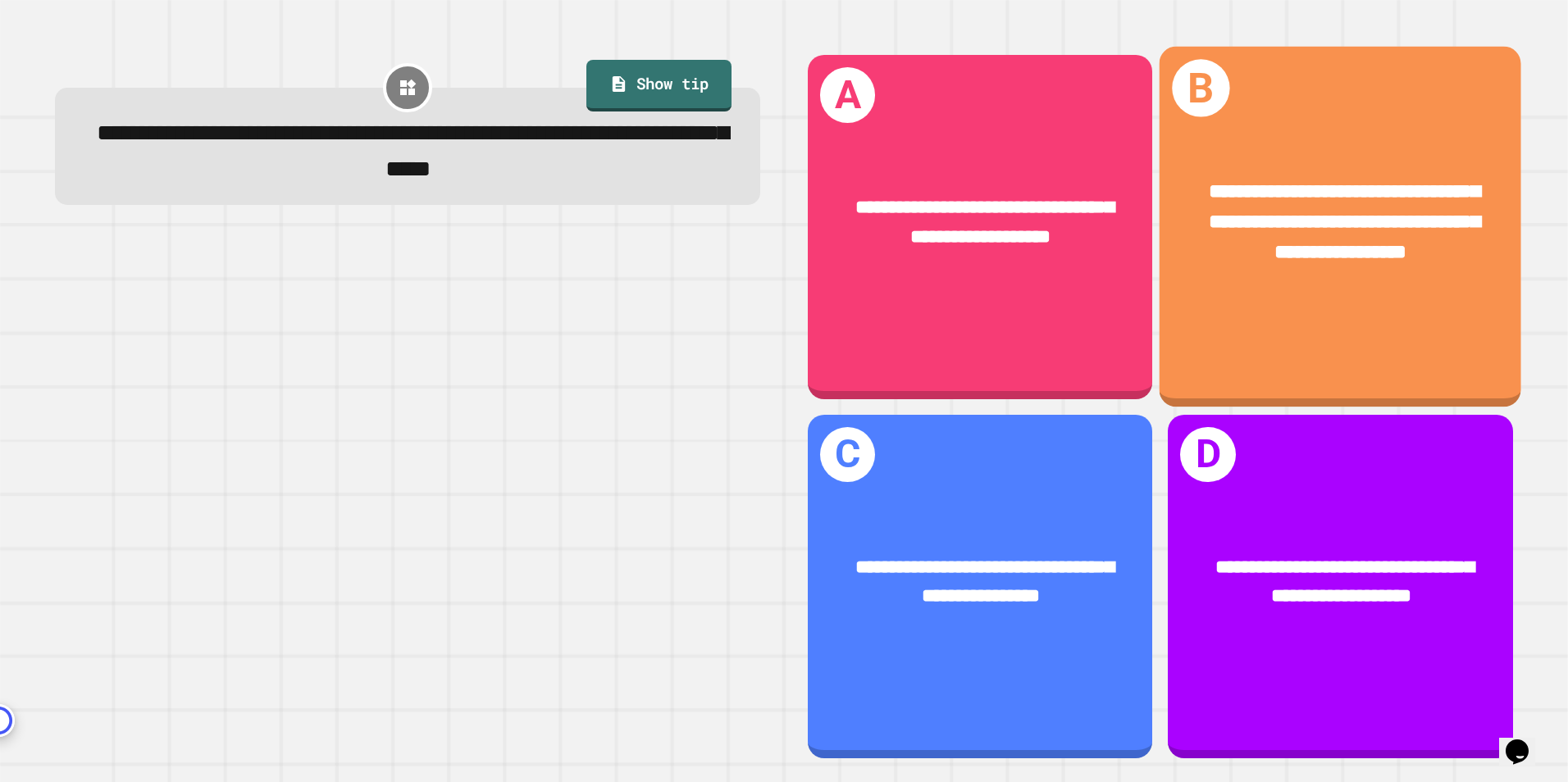
click at [1280, 321] on div "**********" at bounding box center [1340, 227] width 362 height 361
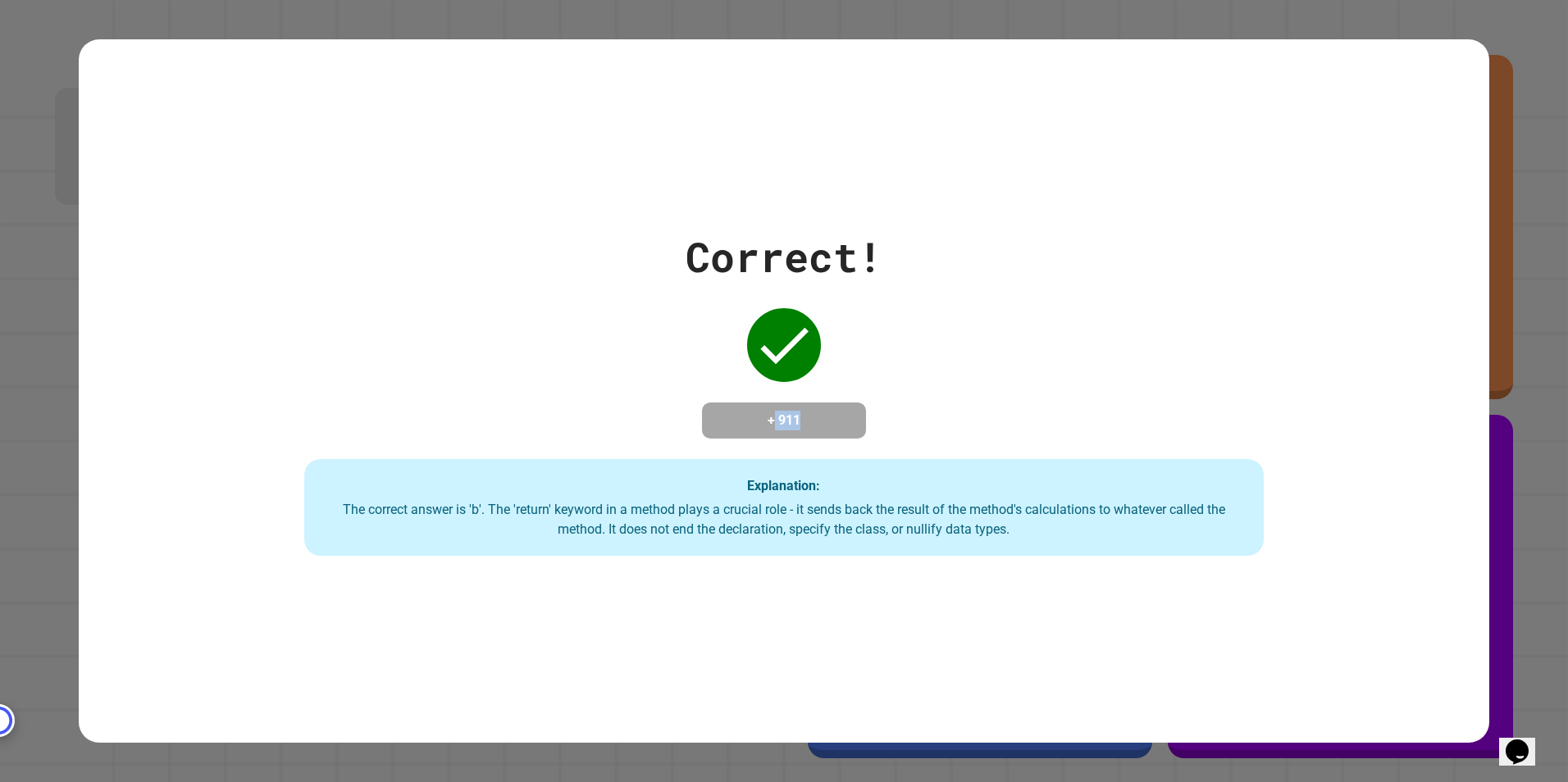
drag, startPoint x: 761, startPoint y: 420, endPoint x: 420, endPoint y: 400, distance: 341.6
click at [420, 400] on div "Correct! + 911 Explanation: The correct answer is 'b'. The 'return' keyword in …" at bounding box center [783, 391] width 1370 height 329
drag, startPoint x: 767, startPoint y: 416, endPoint x: 798, endPoint y: 418, distance: 31.1
click at [798, 418] on h4 "+ 911" at bounding box center [784, 420] width 131 height 20
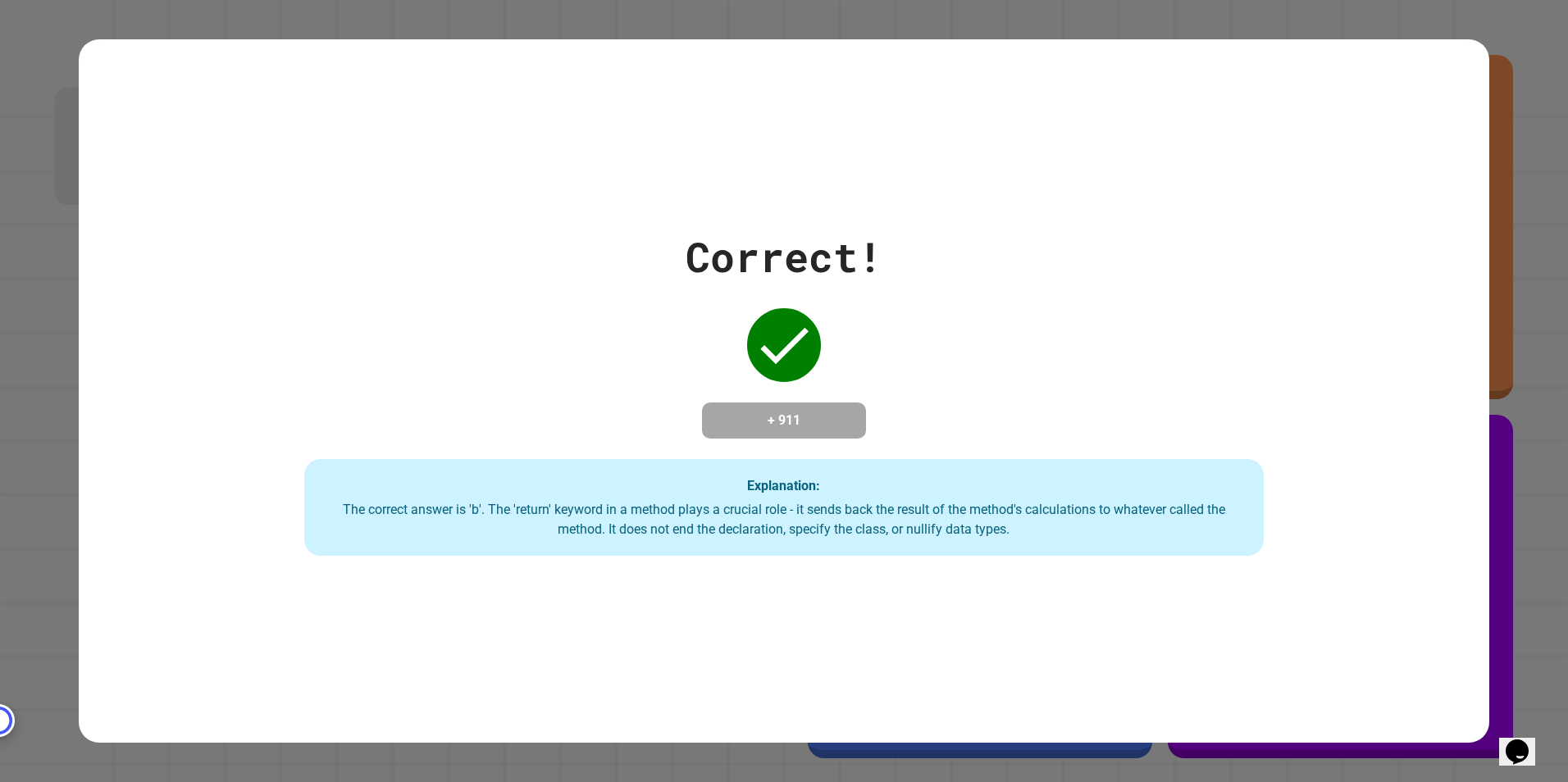
click at [806, 419] on h4 "+ 911" at bounding box center [784, 420] width 131 height 20
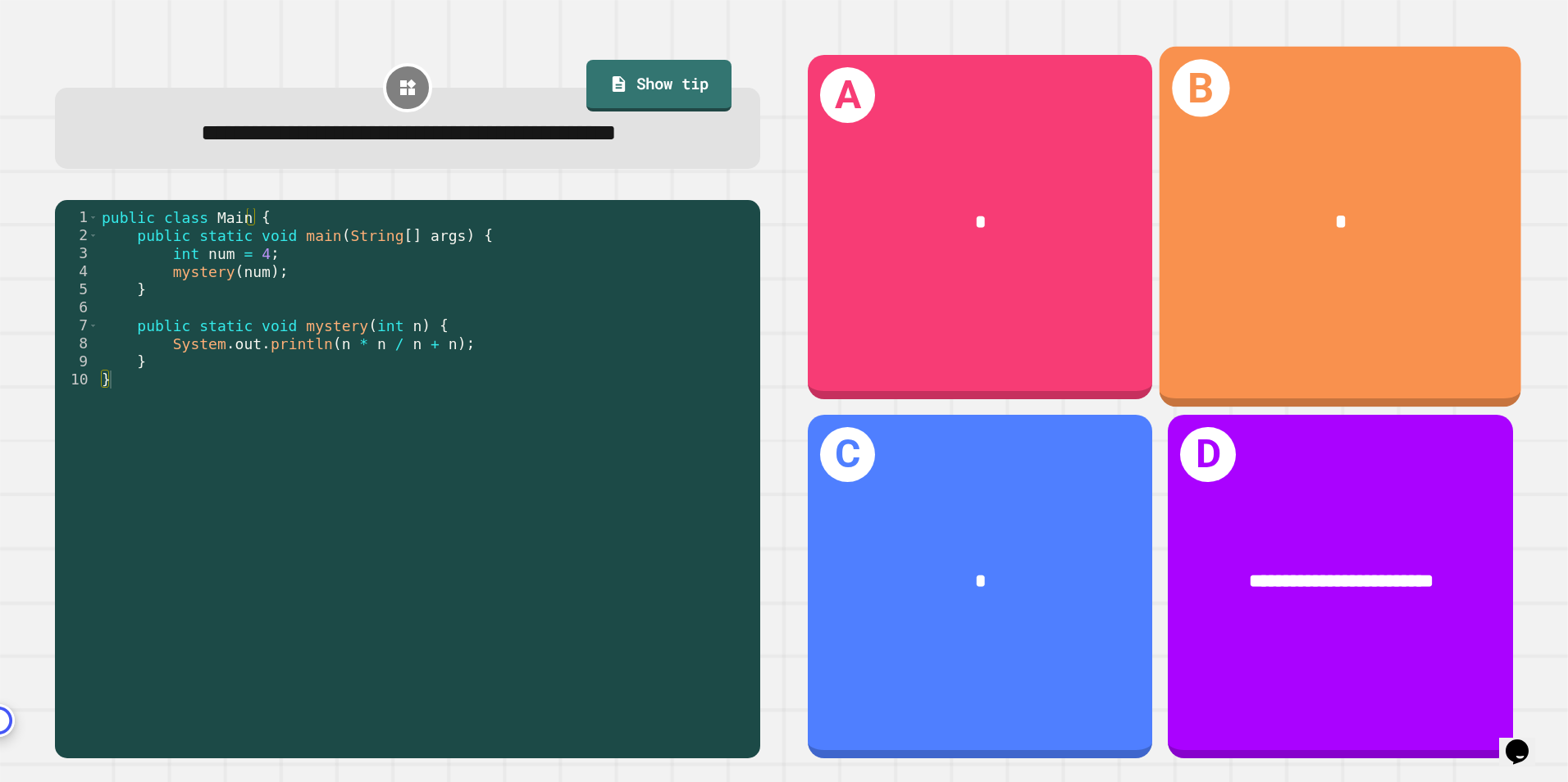
click at [1290, 295] on div "B *" at bounding box center [1340, 227] width 362 height 361
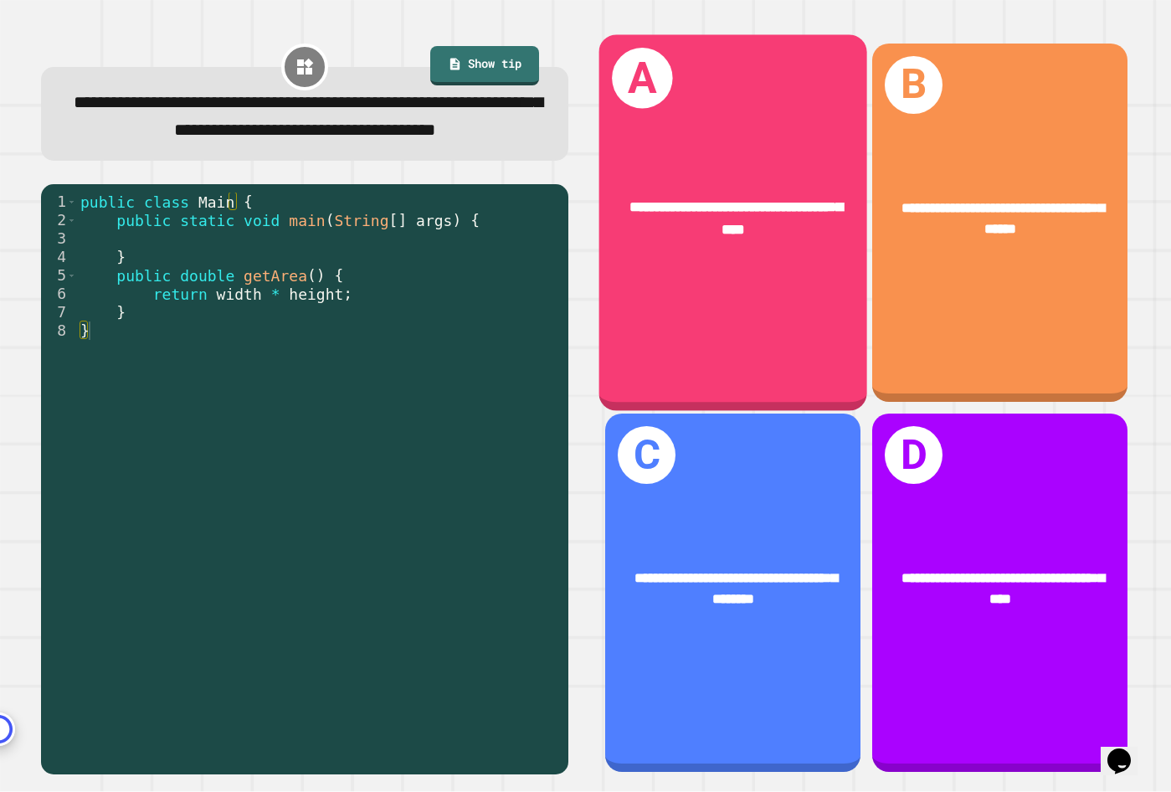
click at [752, 321] on div "**********" at bounding box center [733, 222] width 268 height 376
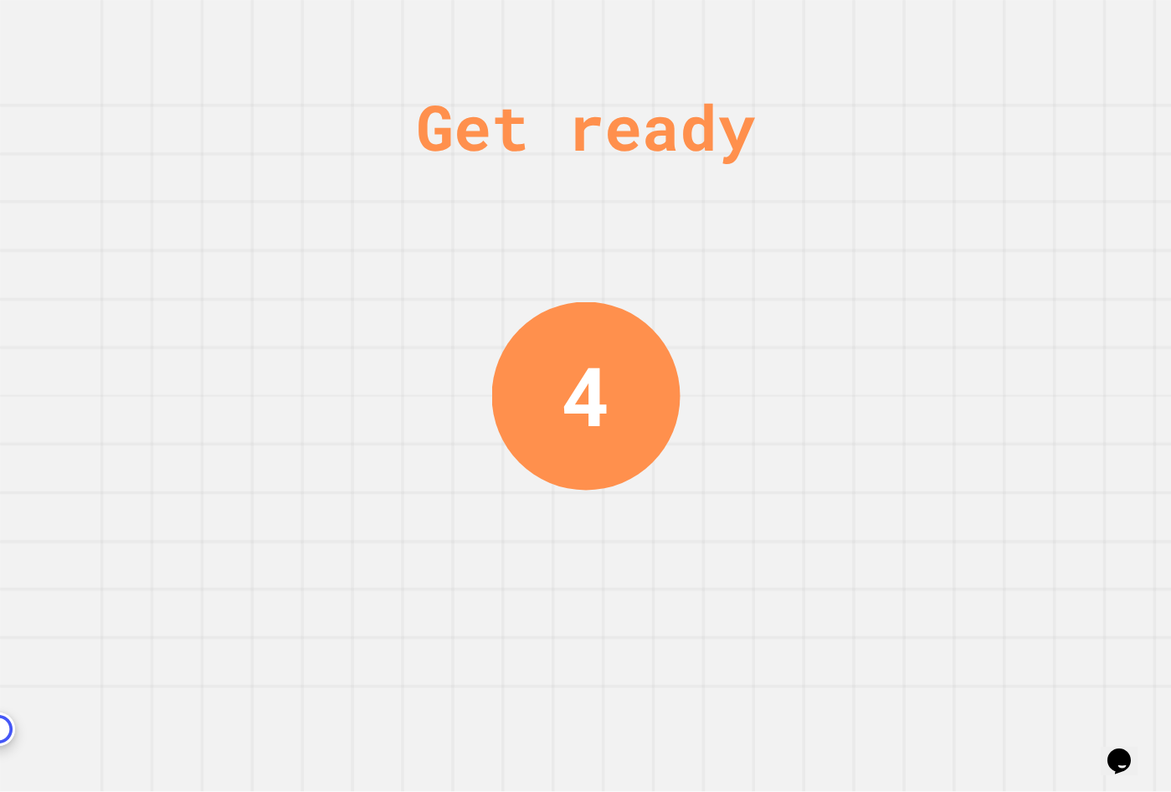
click at [500, 343] on div "4" at bounding box center [585, 396] width 188 height 188
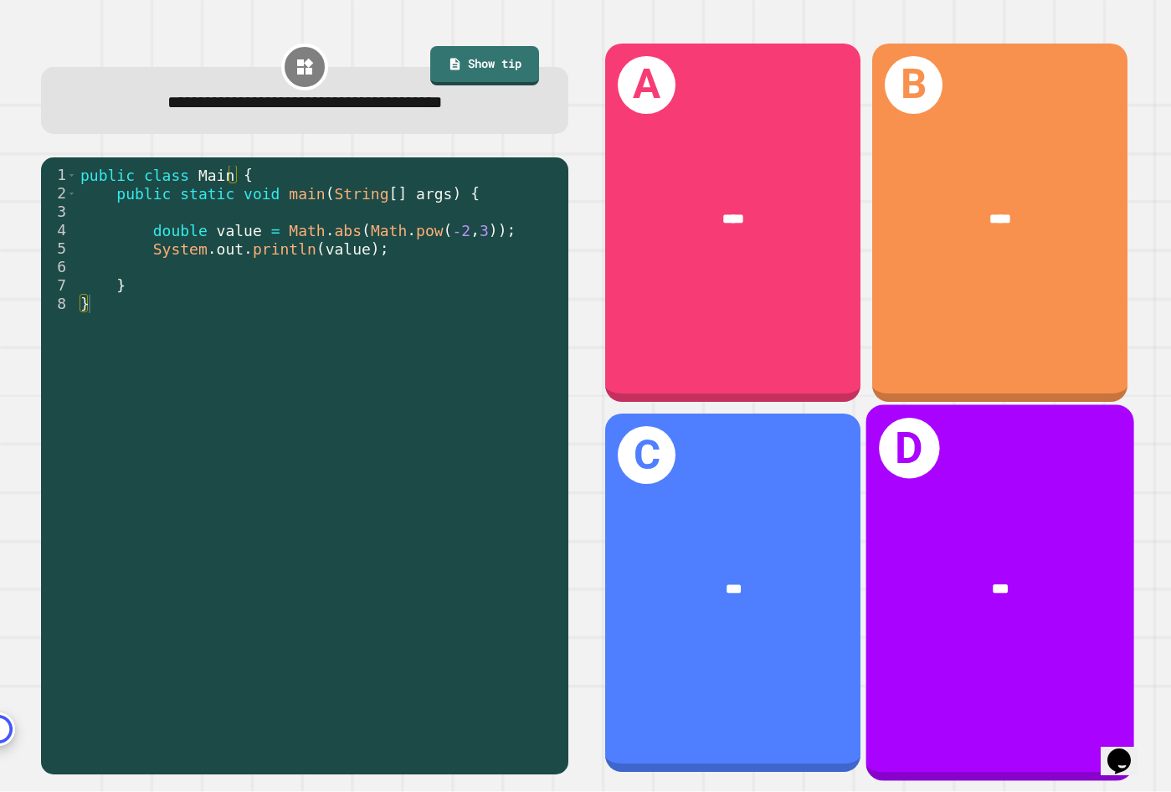
click at [935, 502] on div "D ***" at bounding box center [1000, 592] width 268 height 376
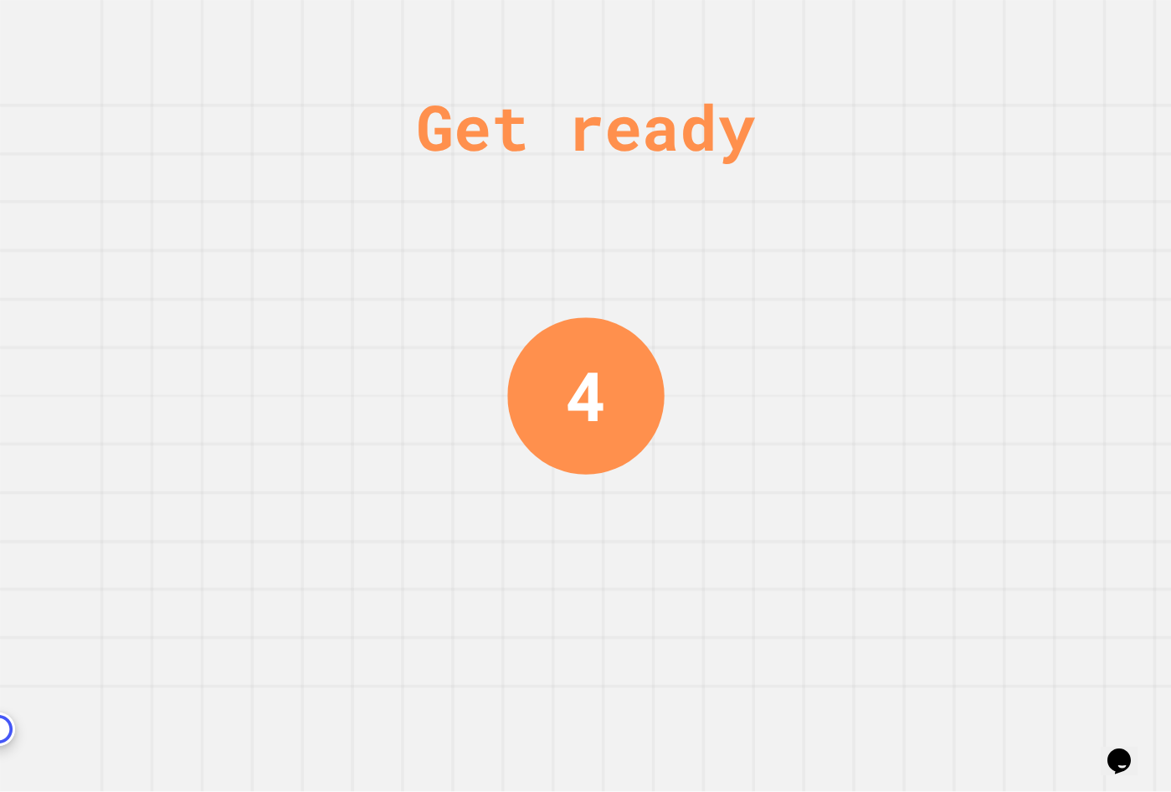
click at [304, 355] on div "Get ready 4" at bounding box center [585, 396] width 1171 height 792
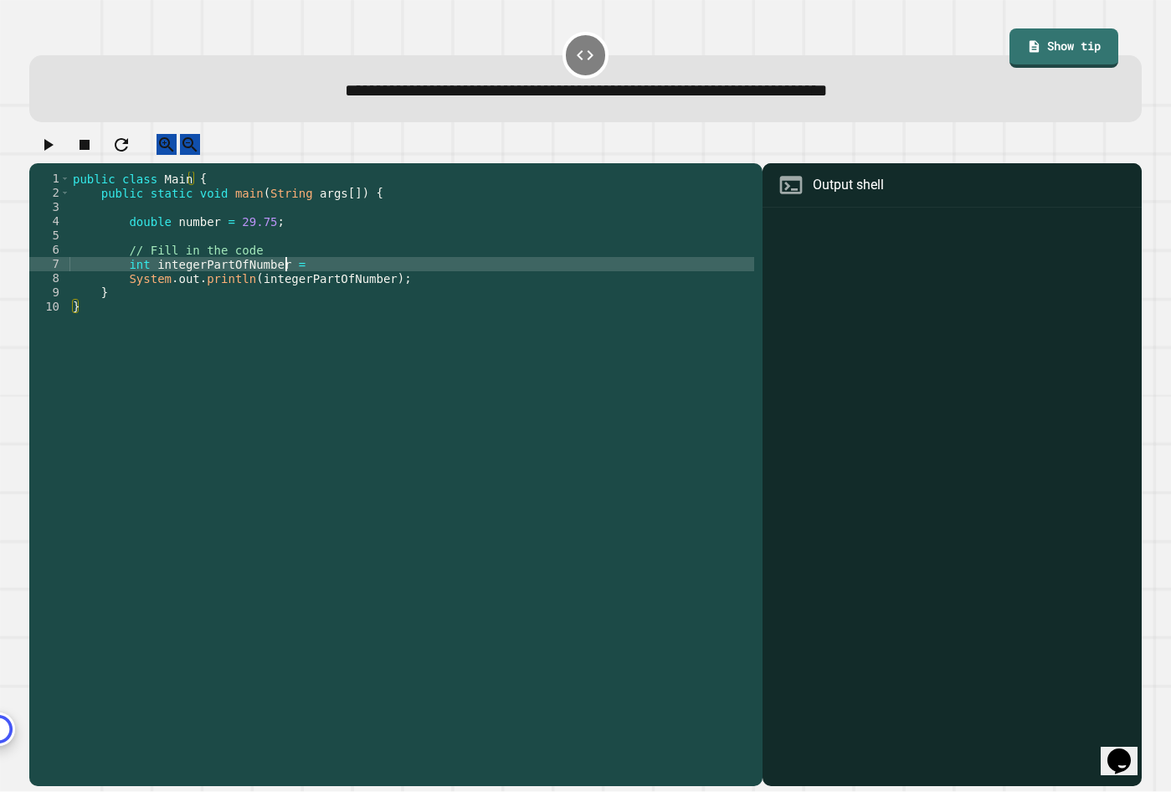
click at [293, 273] on div "public class Main { public static void main ( String args [ ]) { double number …" at bounding box center [411, 463] width 685 height 583
type textarea "**********"
click at [49, 155] on icon "button" at bounding box center [48, 145] width 20 height 20
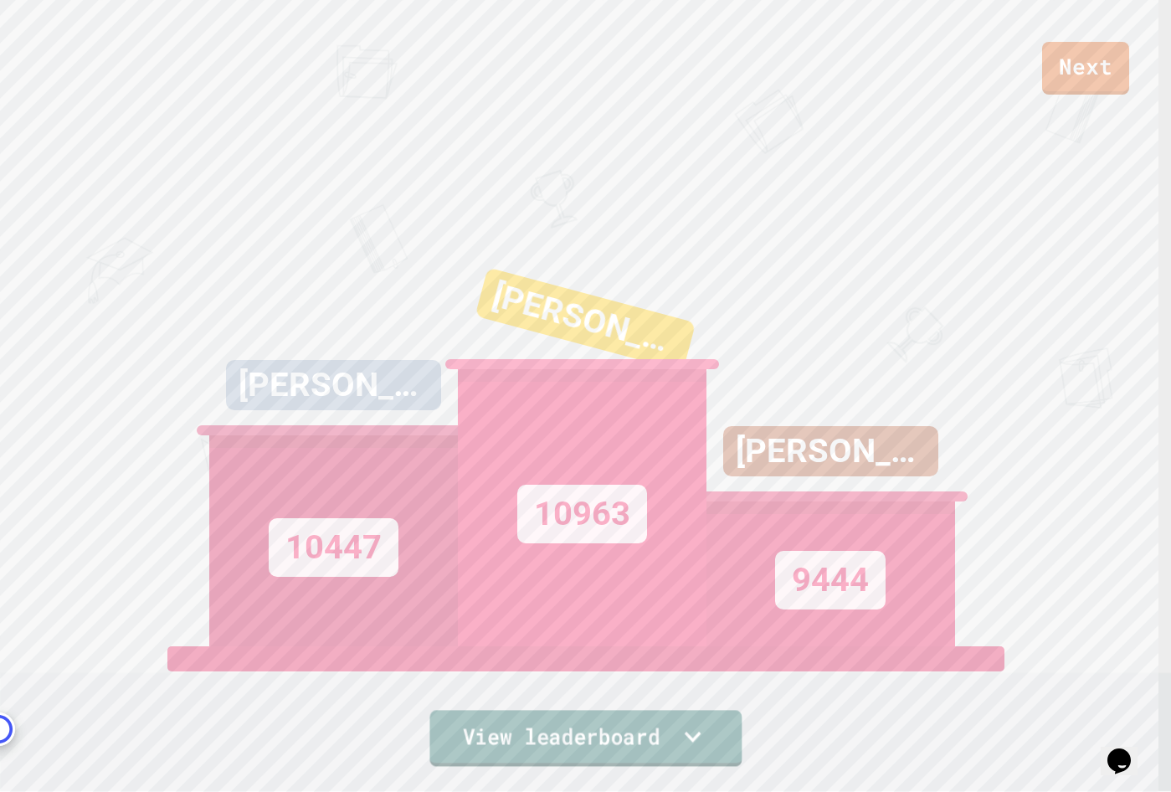
click at [598, 724] on link "View leaderboard" at bounding box center [585, 738] width 312 height 56
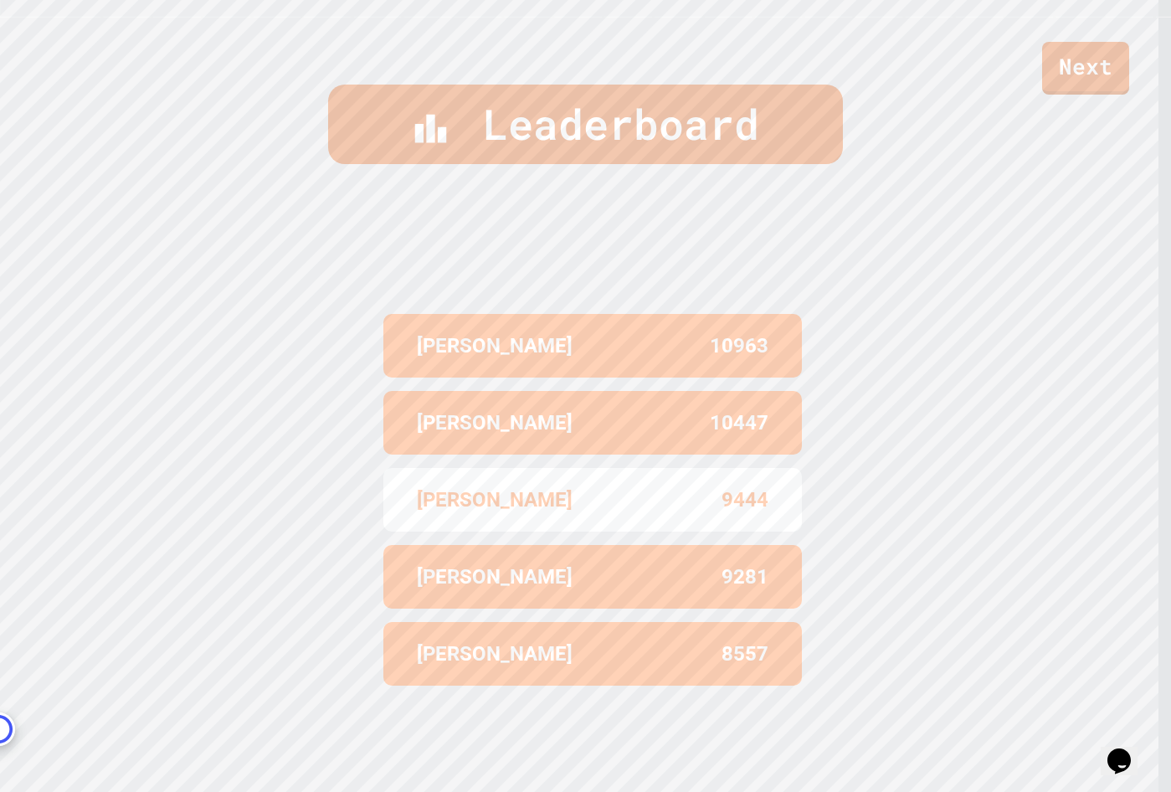
scroll to position [786, 0]
